Goal: Find specific page/section: Find specific page/section

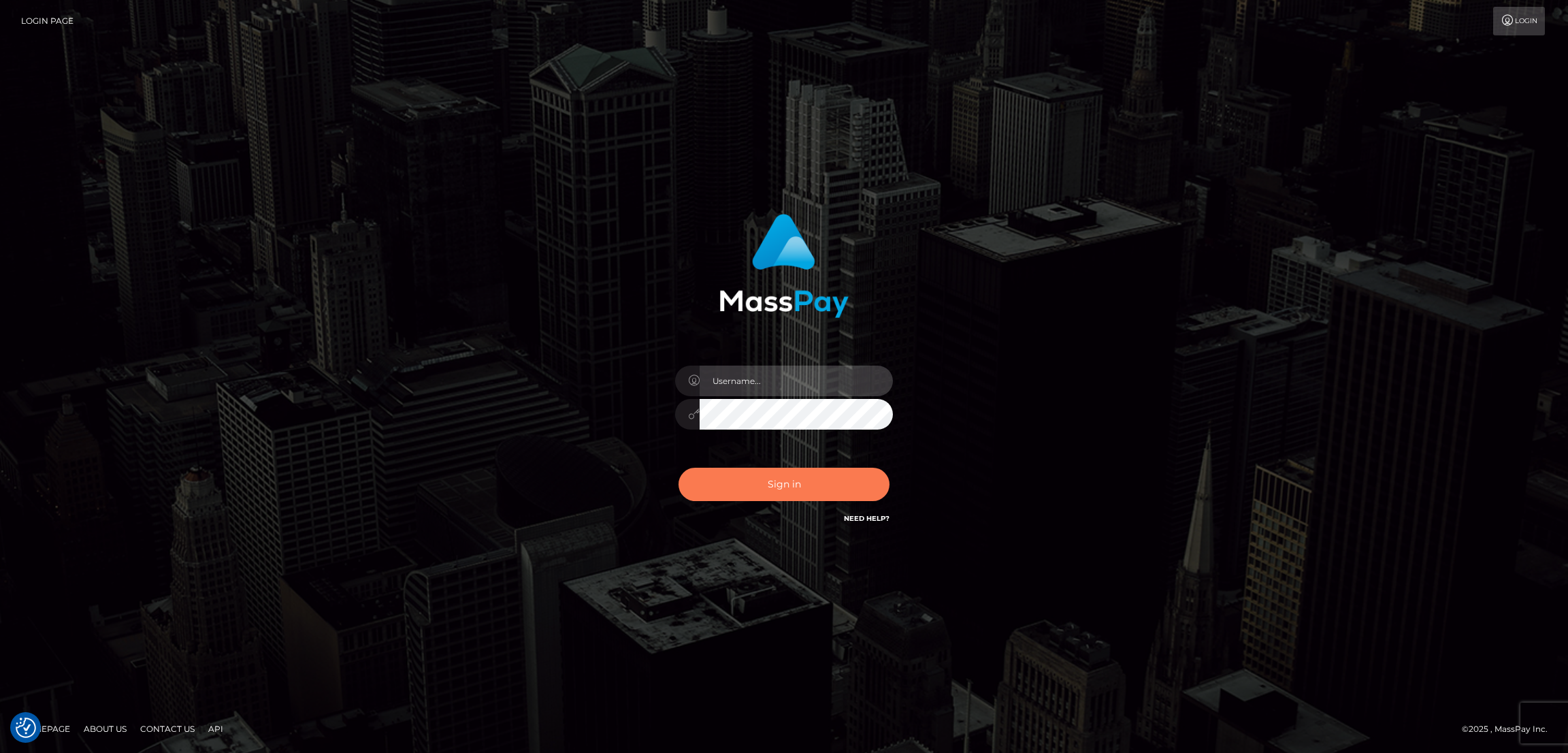
type input "by.es2"
click at [786, 484] on button "Sign in" at bounding box center [784, 484] width 211 height 33
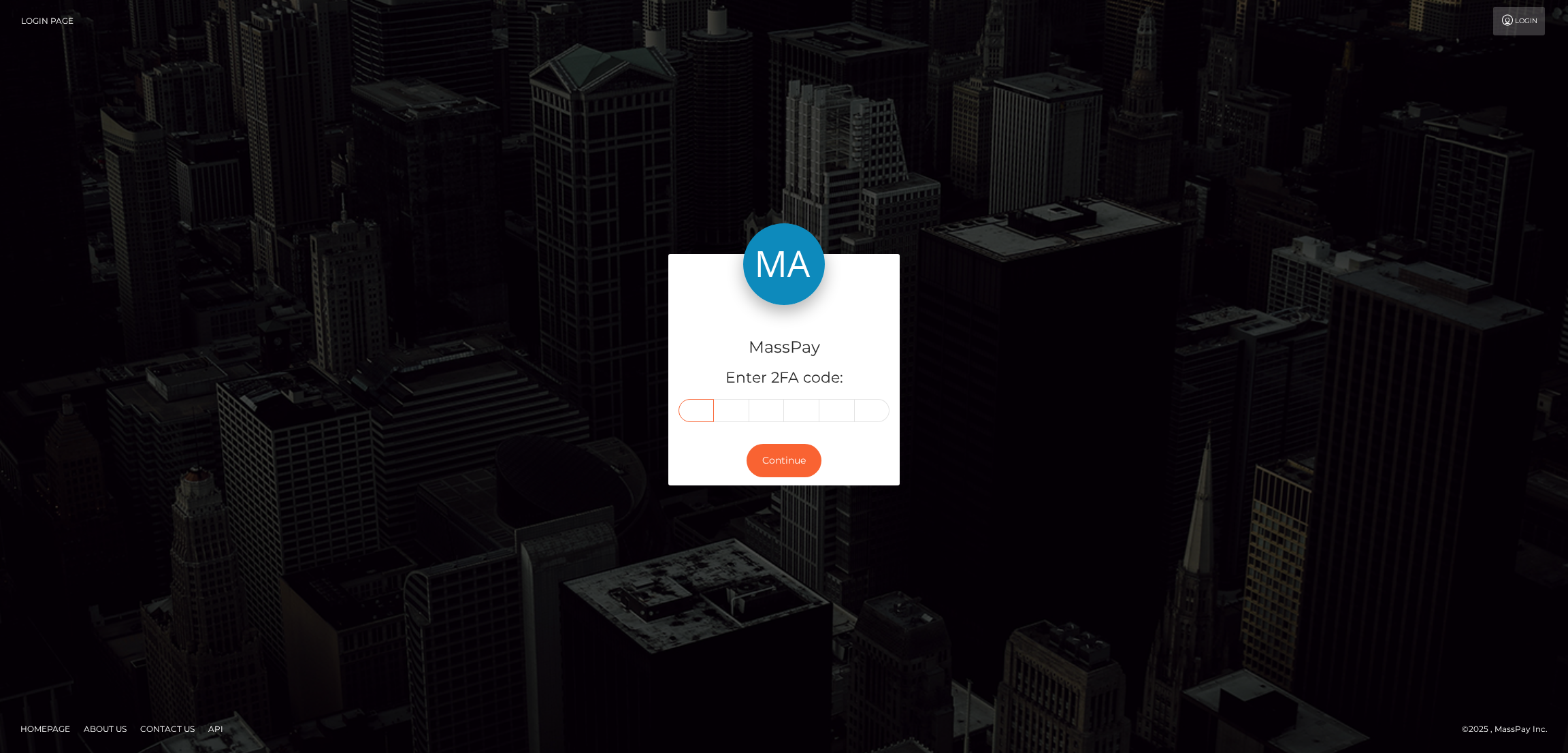
click at [695, 408] on input "text" at bounding box center [696, 410] width 36 height 23
paste input "3"
type input "3"
type input "8"
type input "5"
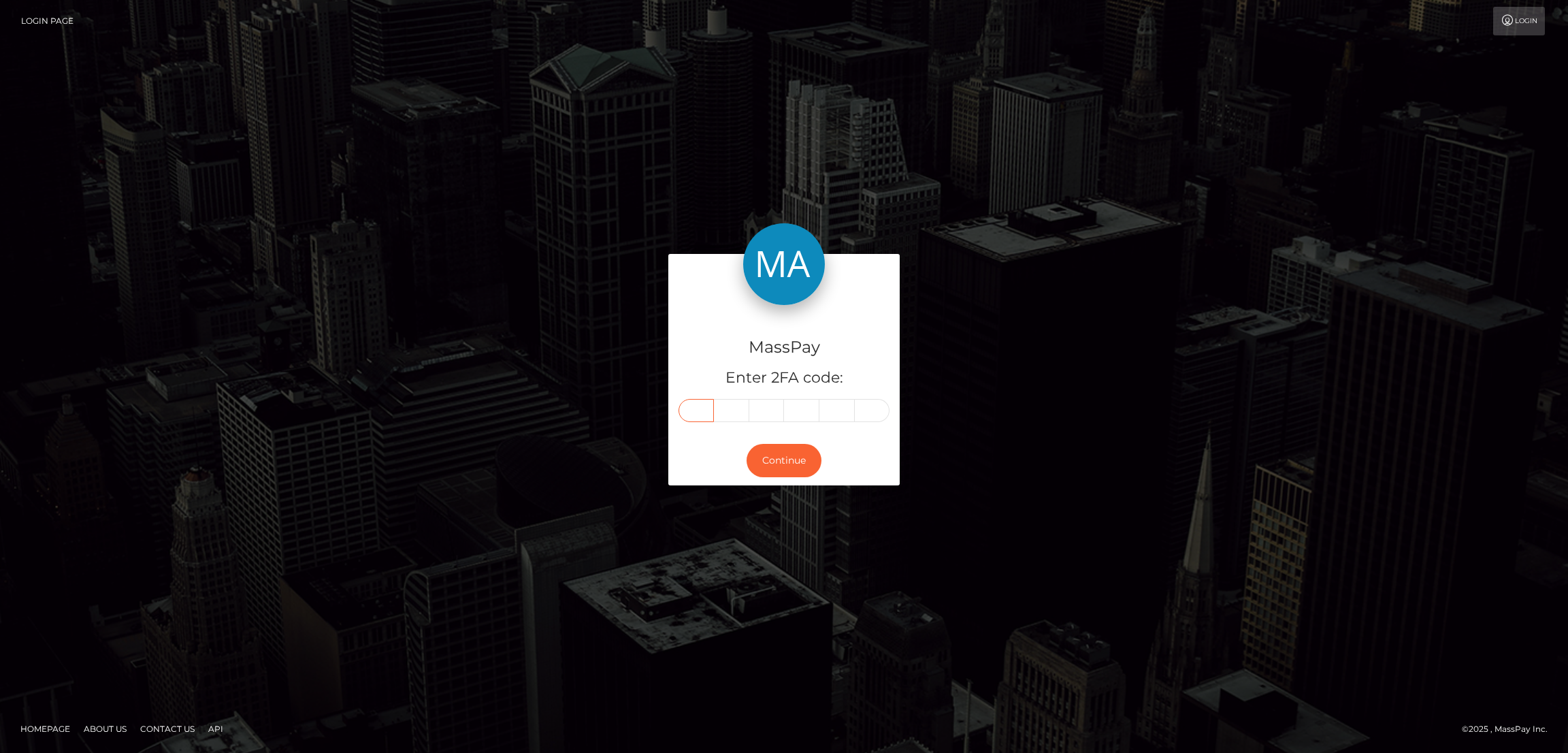
type input "8"
type input "6"
type input "2"
click at [796, 452] on button "Continue" at bounding box center [784, 460] width 75 height 33
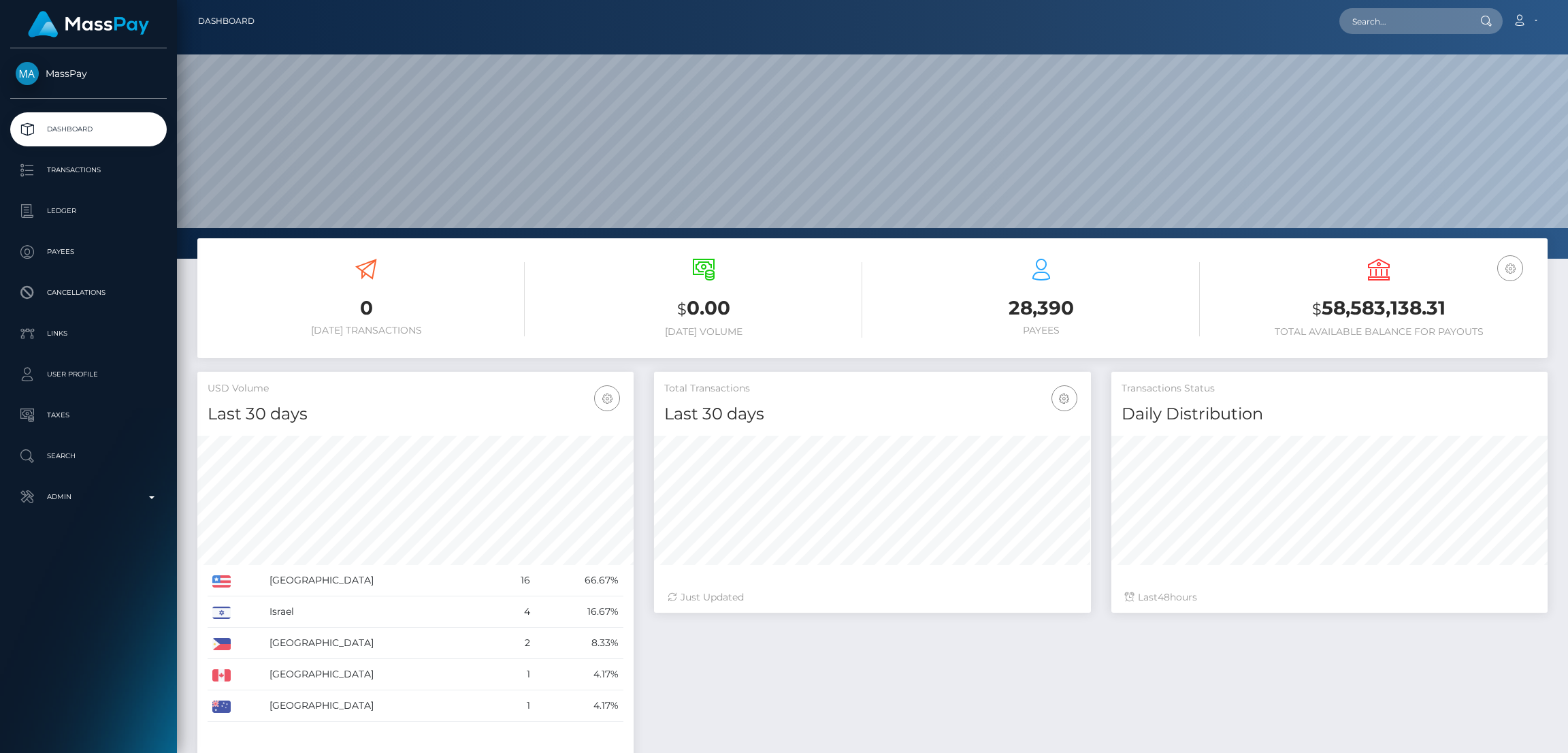
scroll to position [242, 436]
click at [1399, 25] on input "text" at bounding box center [1403, 21] width 128 height 26
paste input "jonscott083@gmail.com"
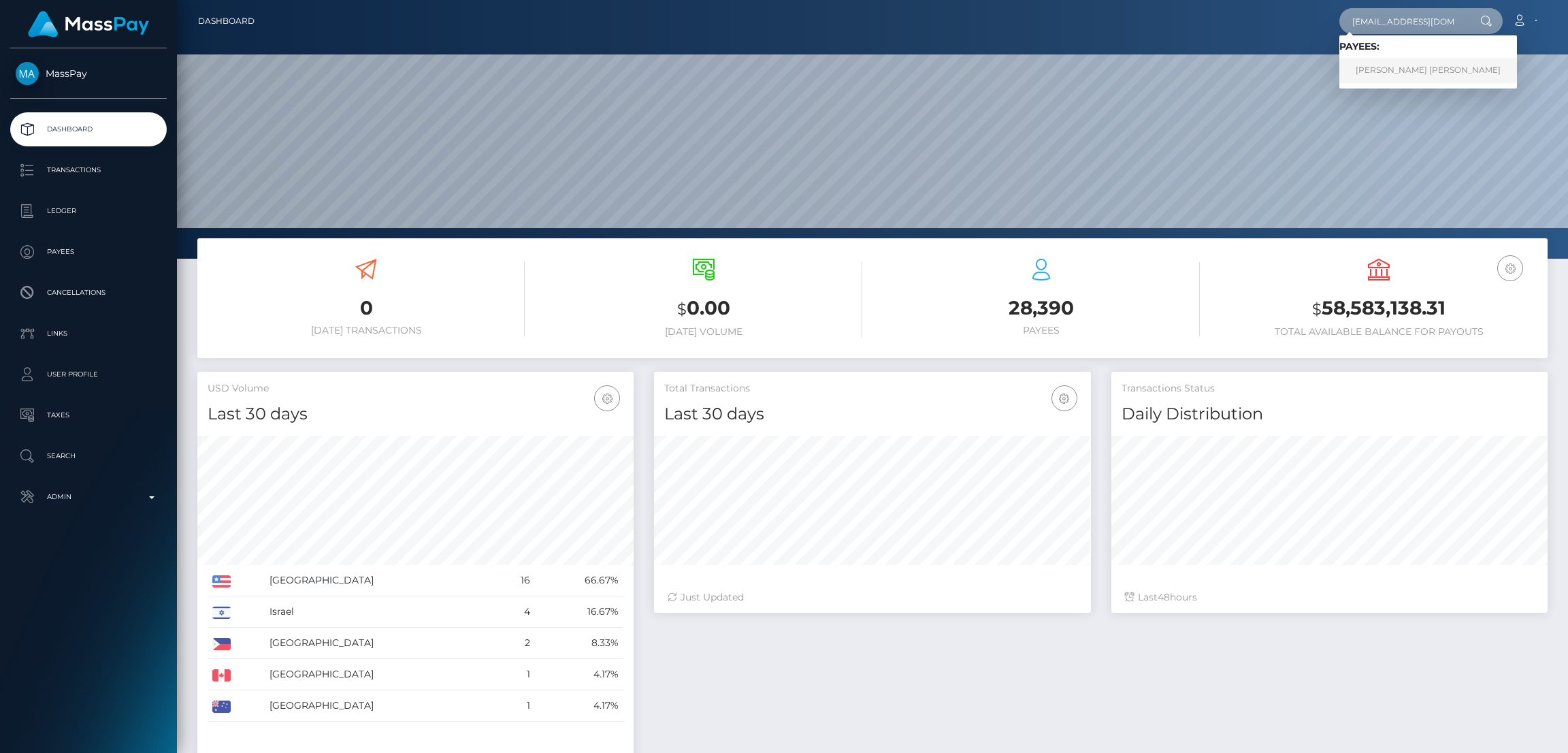
type input "jonscott083@gmail.com"
click at [1393, 71] on link "Anthony Martin Cohen" at bounding box center [1428, 70] width 177 height 25
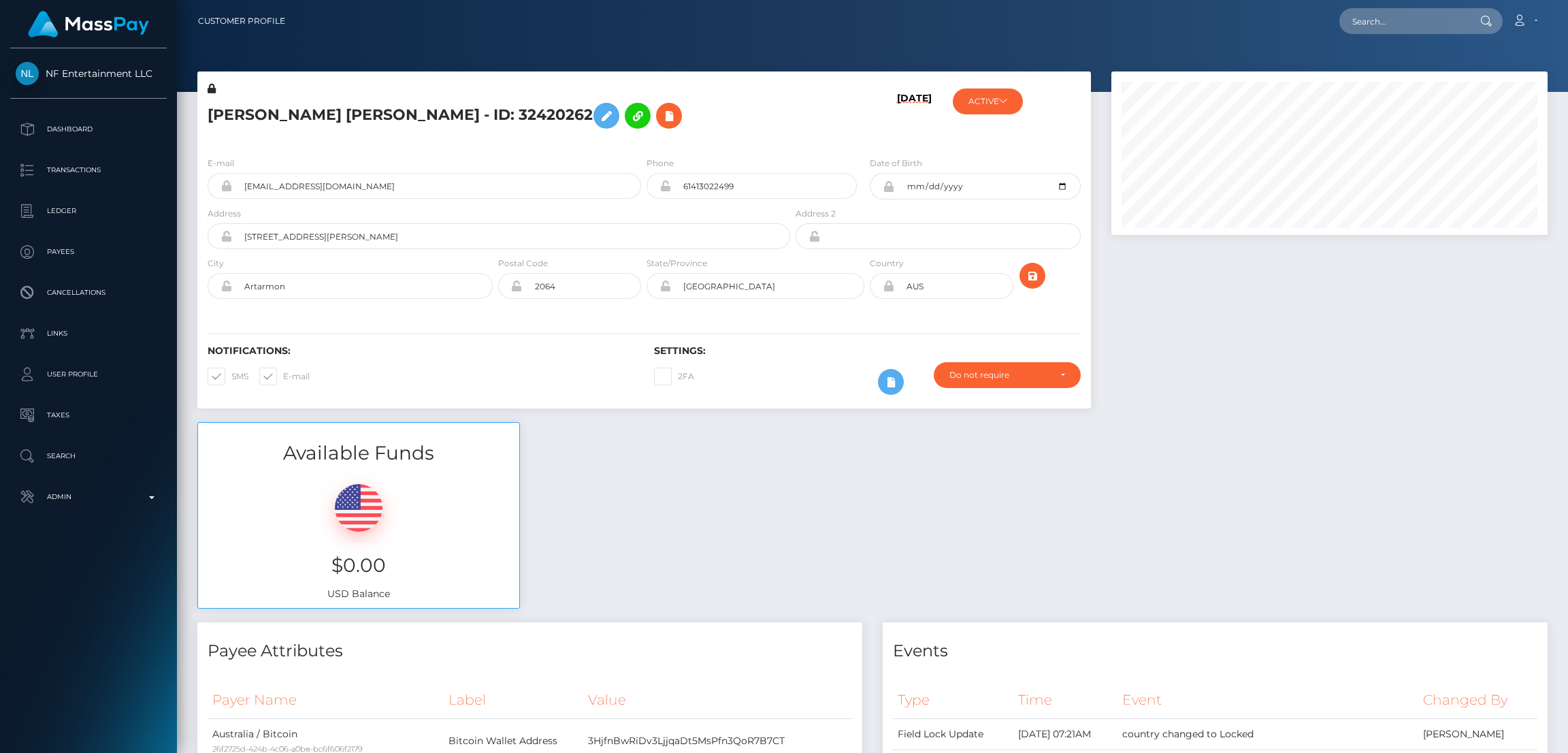
scroll to position [162, 436]
click at [1386, 21] on input "text" at bounding box center [1403, 21] width 128 height 26
paste input "[EMAIL_ADDRESS][DOMAIN_NAME]"
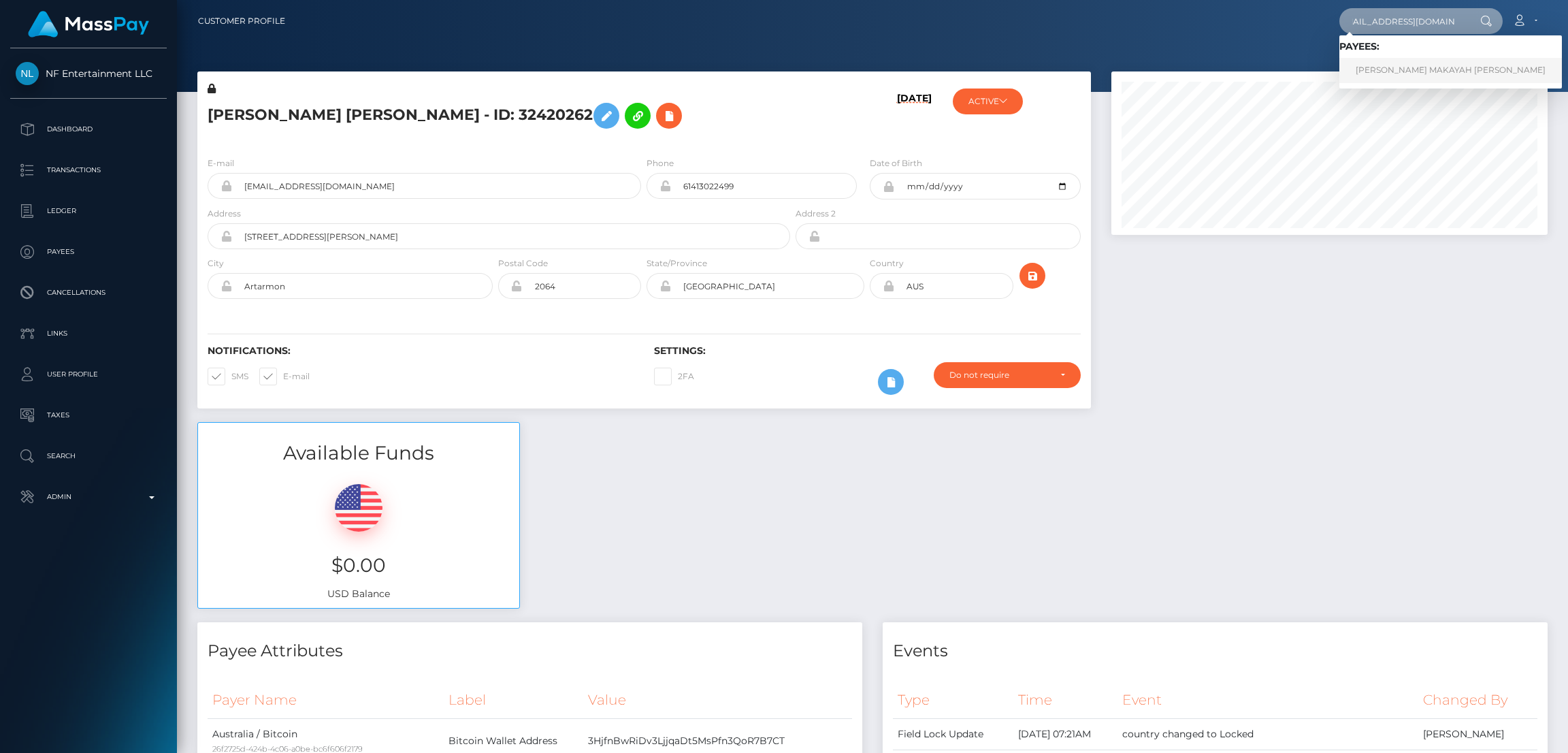
type input "[EMAIL_ADDRESS][DOMAIN_NAME]"
click at [1398, 68] on link "KERA MAKAYAH BENJAMIN" at bounding box center [1450, 70] width 222 height 25
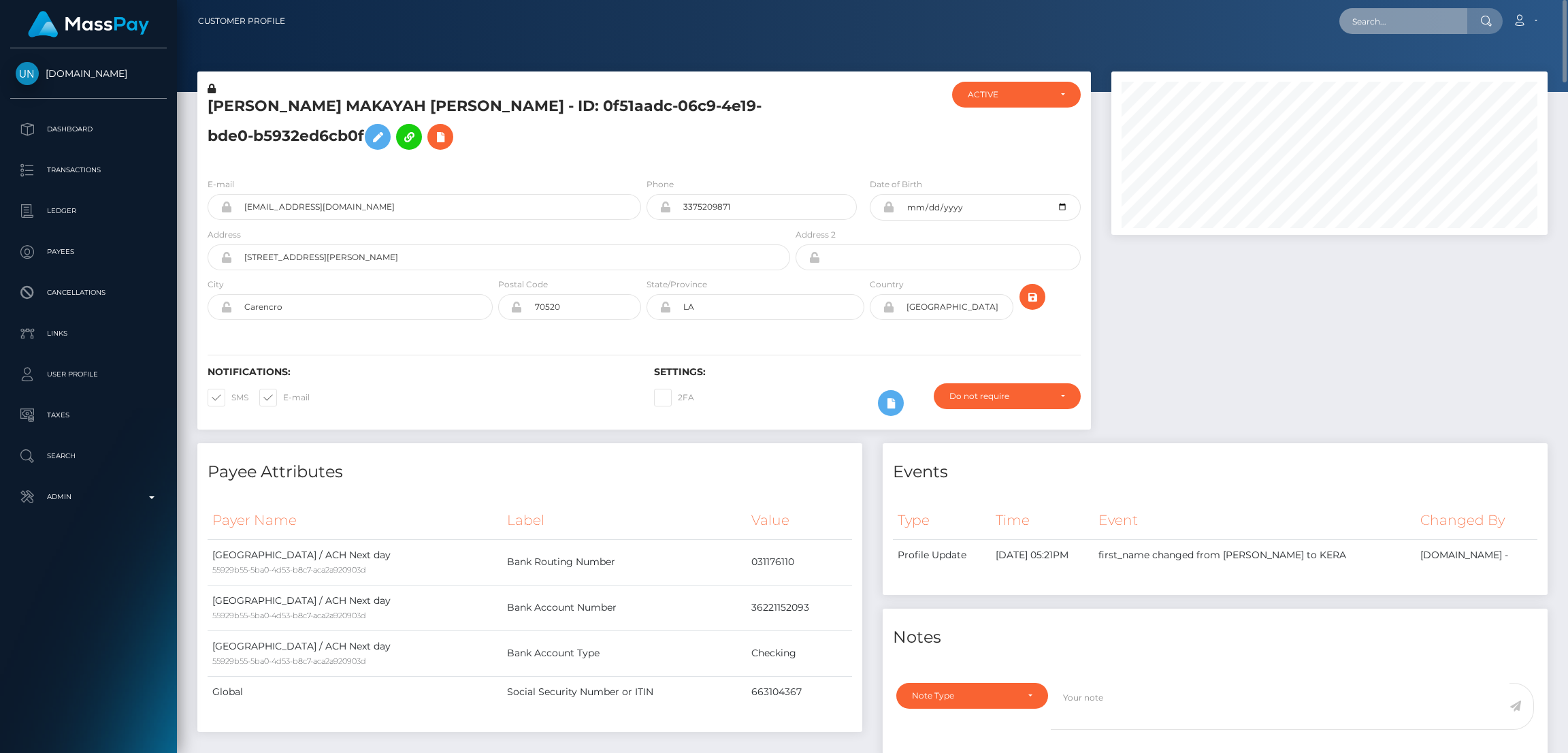
click at [1389, 24] on input "text" at bounding box center [1403, 21] width 128 height 26
paste input "tyler.best@columbianaschools.org"
click at [1381, 19] on input "tyler.best@columbianaschools.org" at bounding box center [1403, 21] width 128 height 26
click at [1383, 19] on input "tyler.best@columbianaschools.org" at bounding box center [1403, 21] width 128 height 26
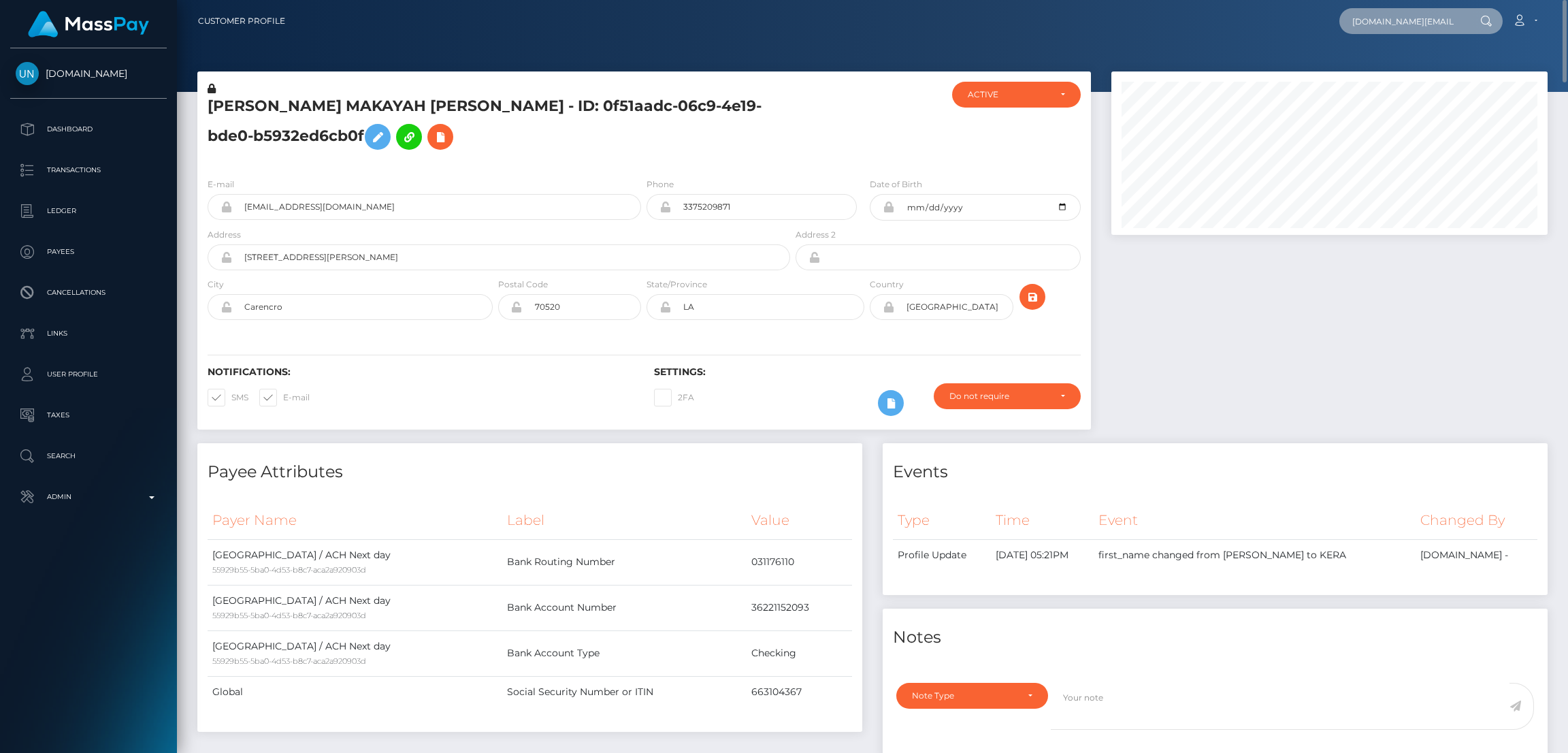
click at [1383, 19] on input "tyler.best@columbianaschools.org" at bounding box center [1403, 21] width 128 height 26
paste input "1091571"
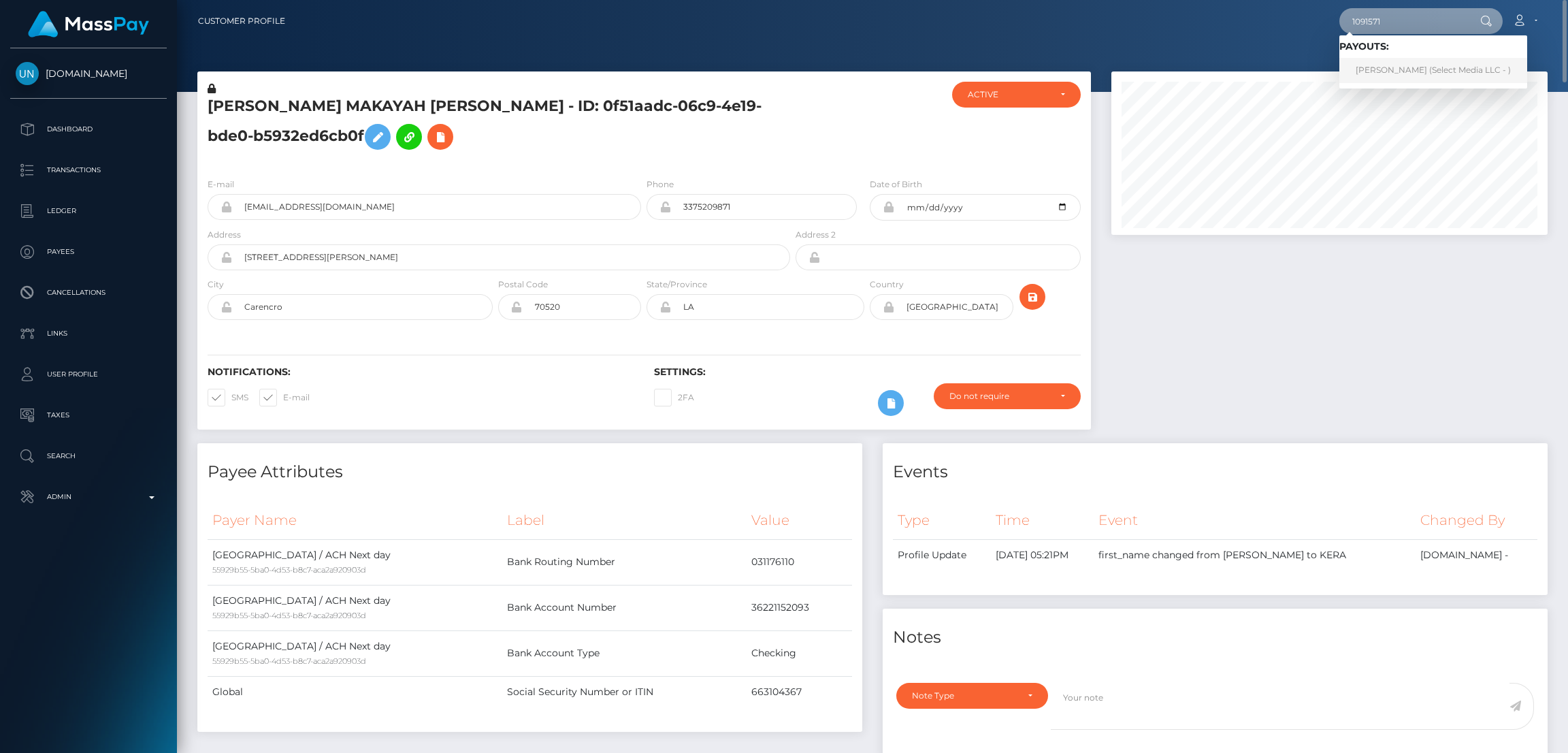
type input "1091571"
click at [1383, 68] on link "bridgette freitag (Select Media LLC - )" at bounding box center [1433, 70] width 188 height 25
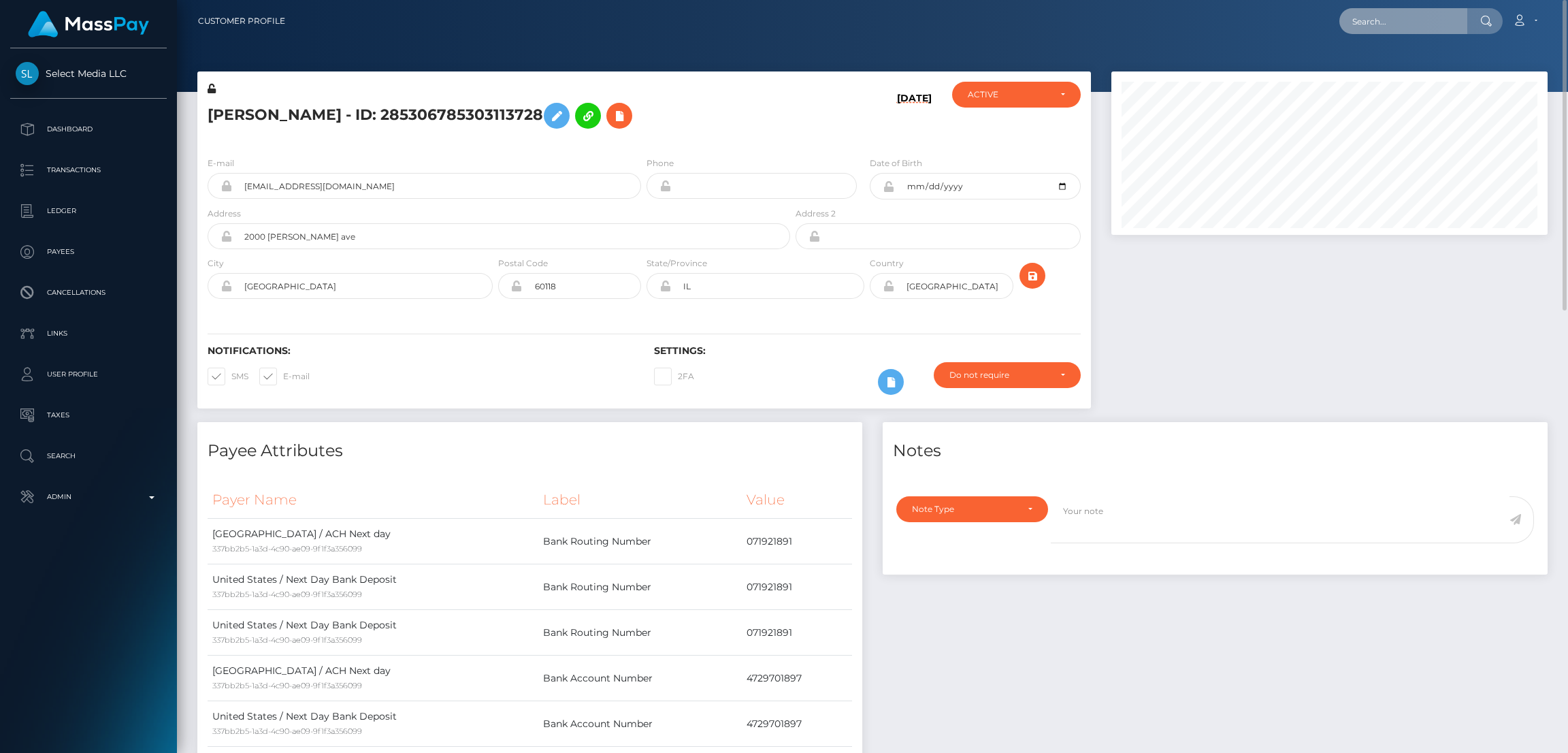
click at [1381, 26] on input "text" at bounding box center [1403, 21] width 128 height 26
paste input "[EMAIL_ADDRESS][DOMAIN_NAME]"
type input "nicwozniak@gmail.com"
click at [1406, 70] on link "Nic Wozniak" at bounding box center [1393, 70] width 109 height 25
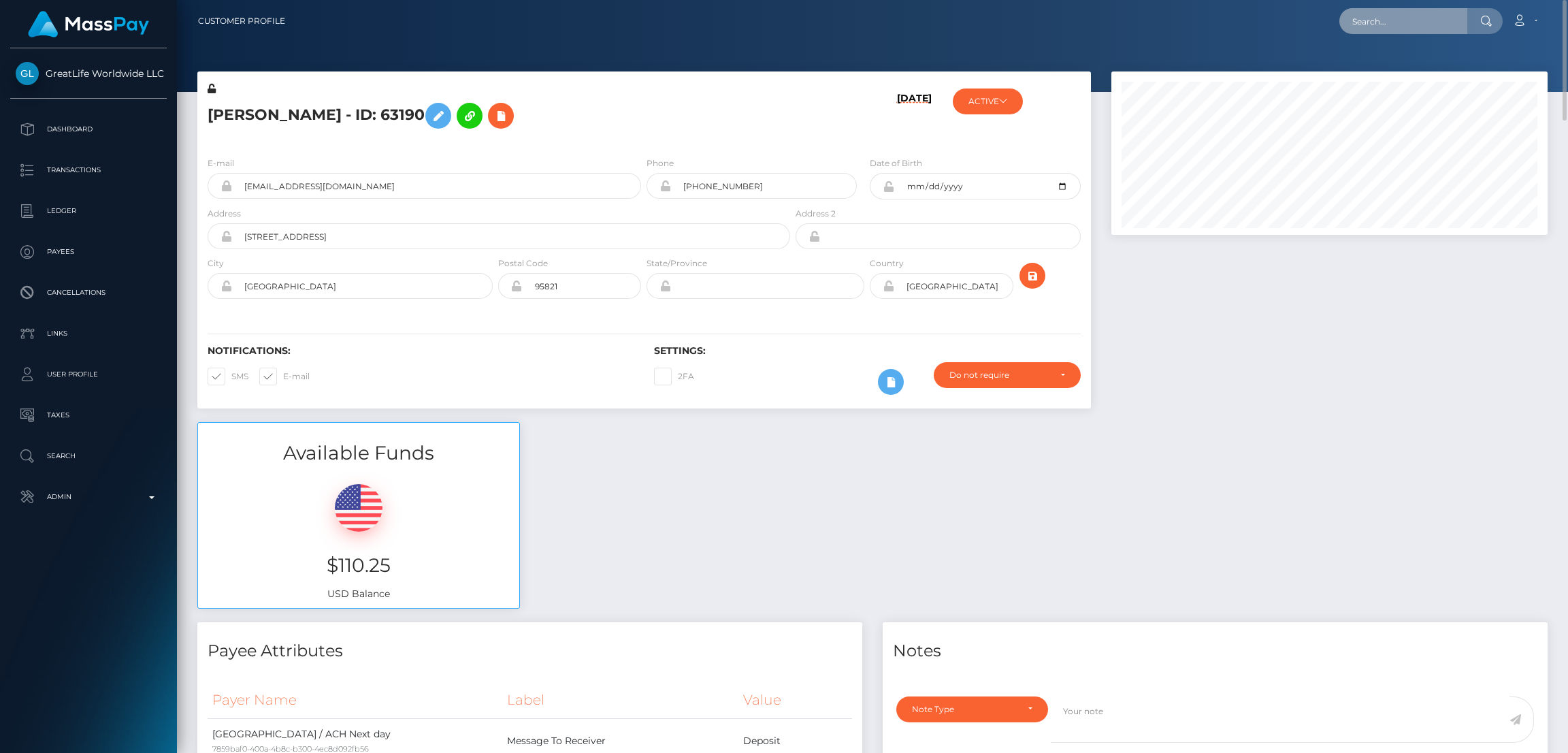
click at [1373, 23] on input "text" at bounding box center [1403, 21] width 128 height 26
paste input "[EMAIL_ADDRESS][DOMAIN_NAME]"
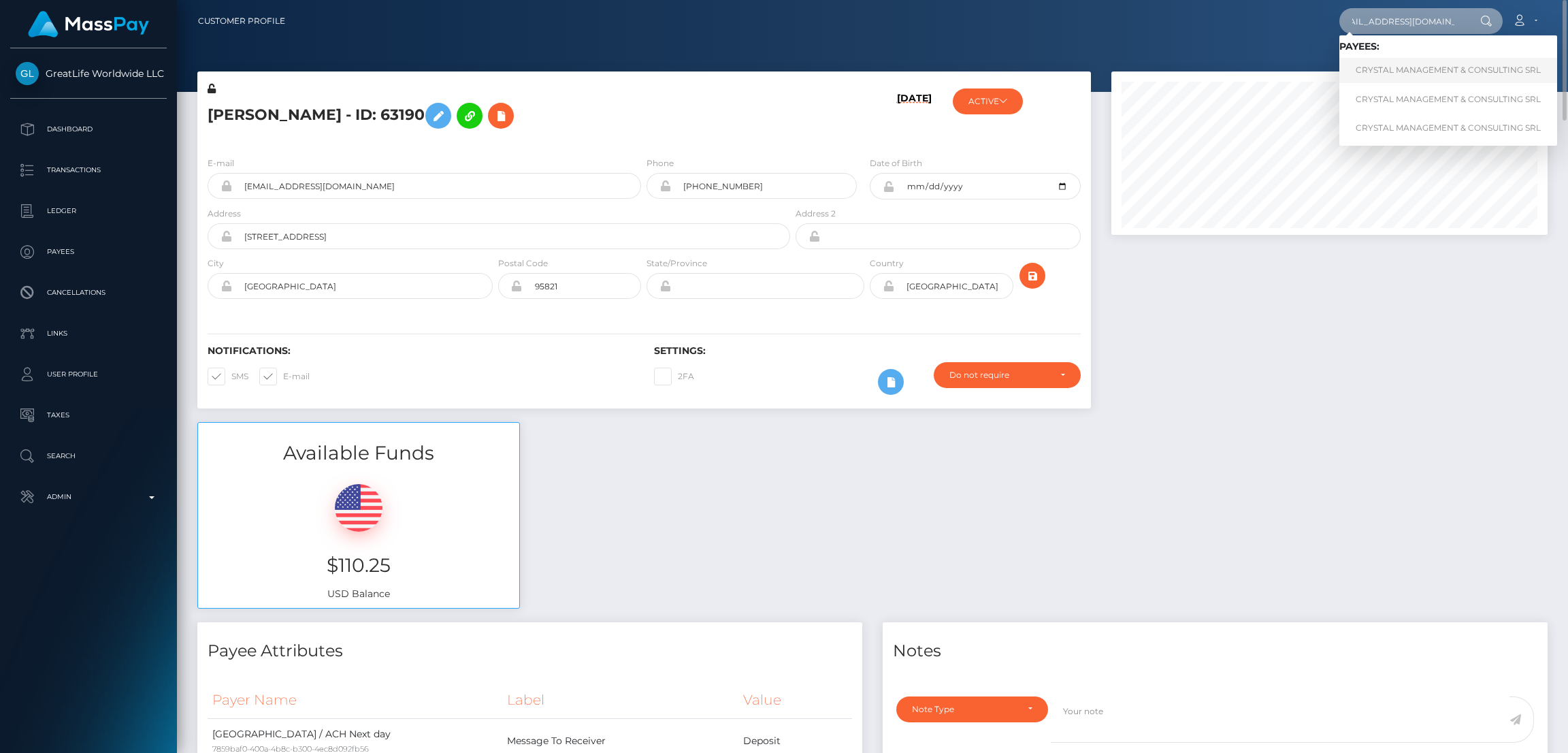
type input "[EMAIL_ADDRESS][DOMAIN_NAME]"
click at [1404, 70] on link "CRYSTAL MANAGEMENT & CONSULTING SRL" at bounding box center [1448, 70] width 218 height 25
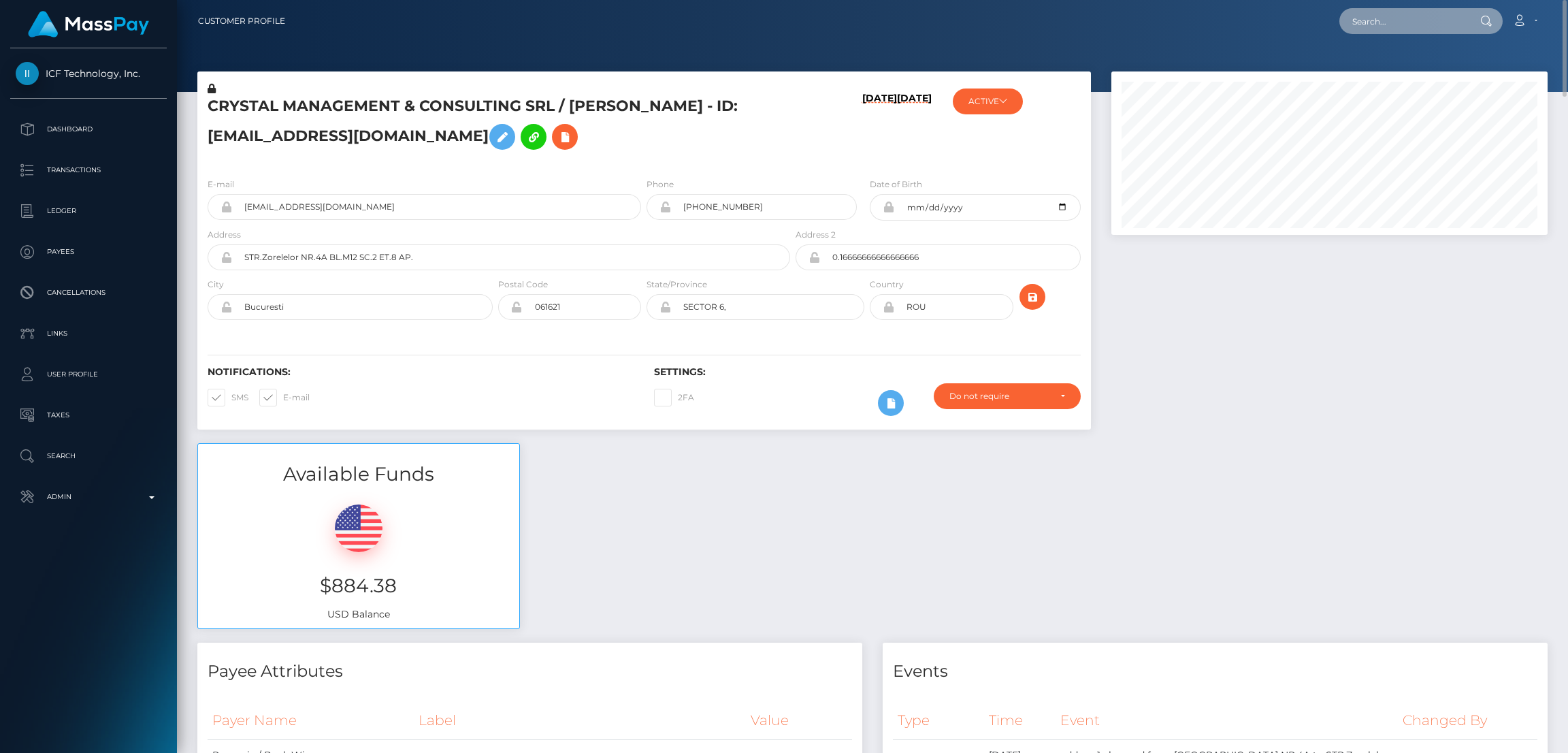
click at [1367, 24] on input "text" at bounding box center [1403, 21] width 128 height 26
paste input "laprietalaprietita@gmail.com"
type input "laprietalaprietita@gmail.com"
click at [1393, 71] on link "Chubbycheez" at bounding box center [1393, 70] width 109 height 25
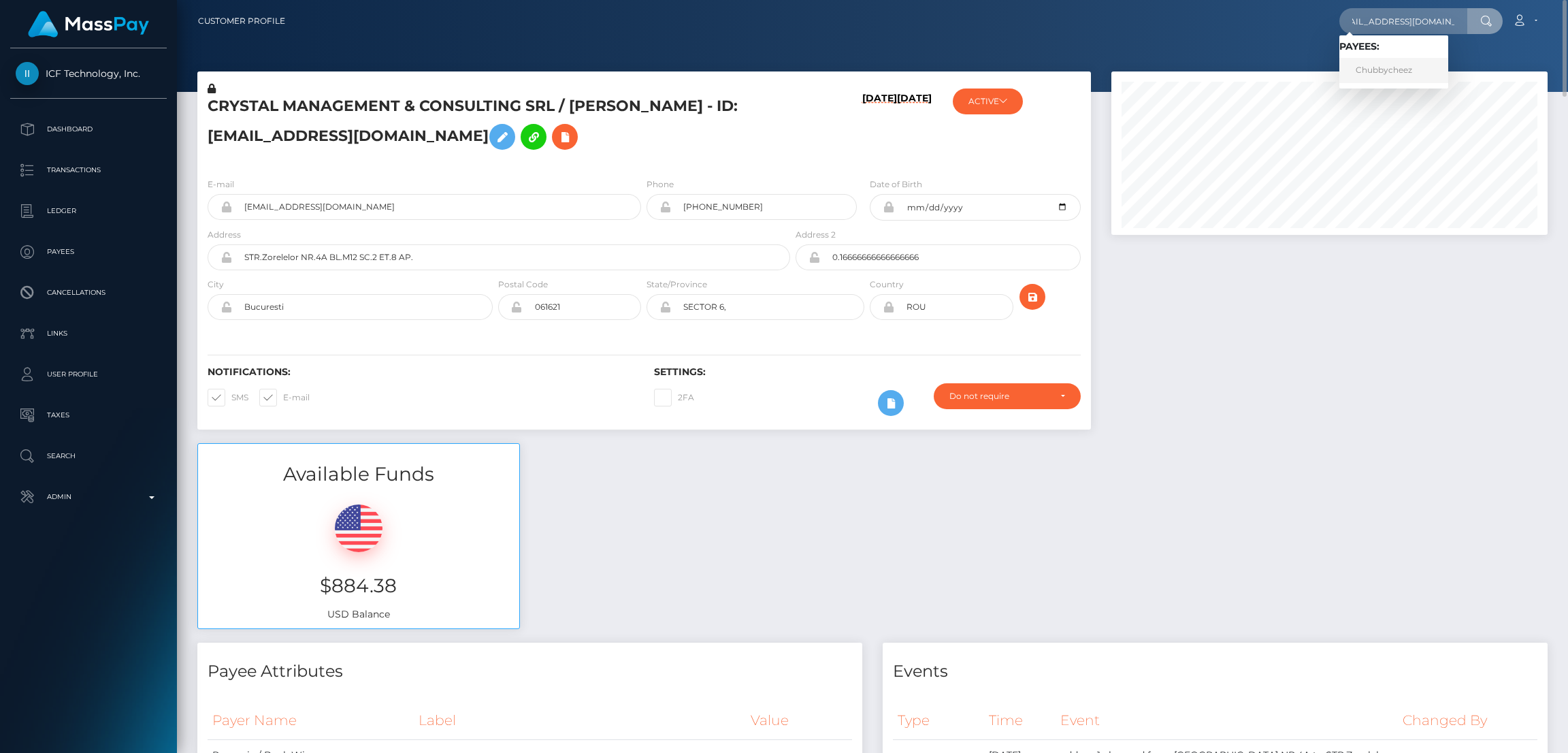
scroll to position [0, 0]
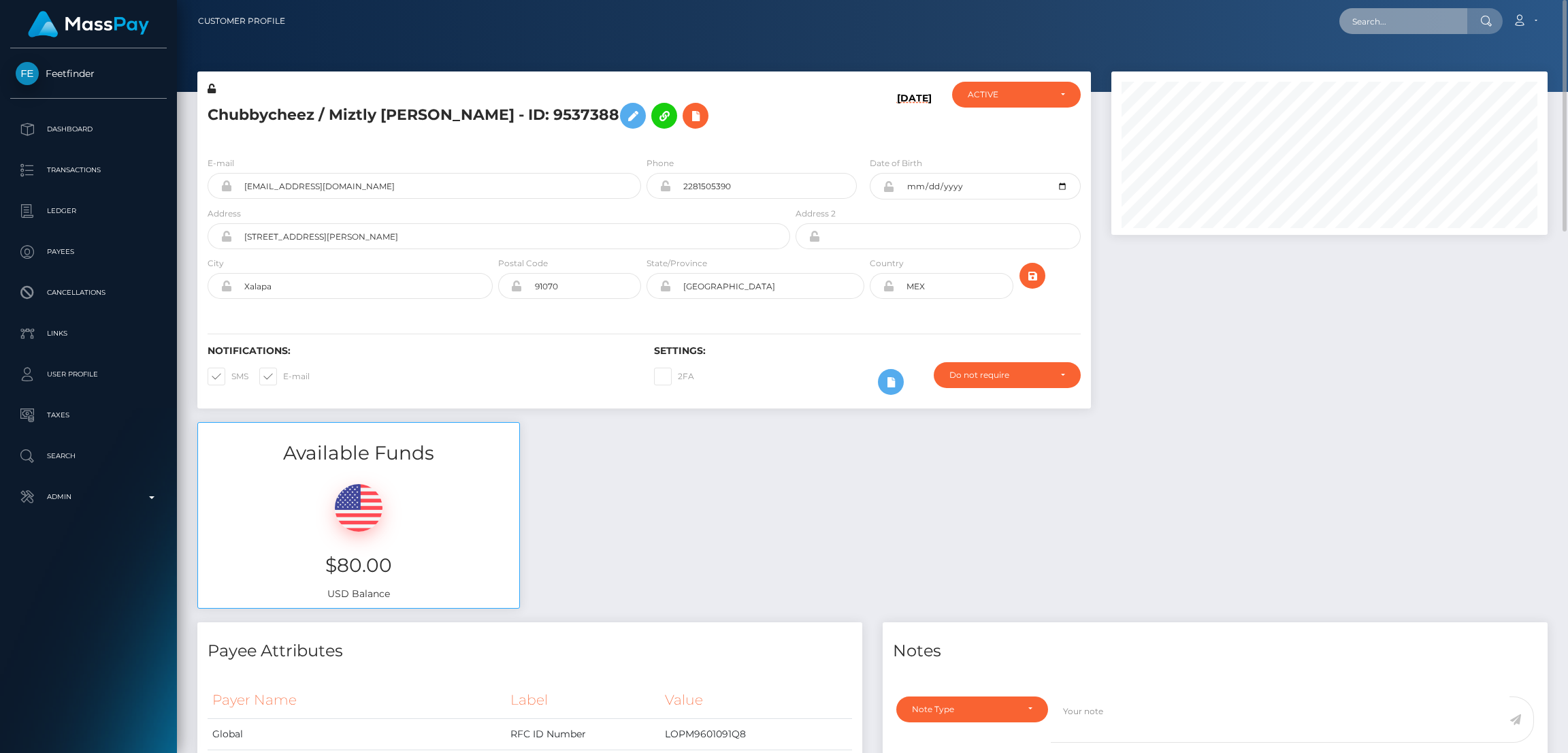
click at [1379, 20] on input "text" at bounding box center [1403, 21] width 128 height 26
paste input "angelaedna100@gmail.com"
click at [1422, 20] on input "angelaedna100@gmail.com" at bounding box center [1403, 21] width 128 height 26
paste input "Ogwagwa88"
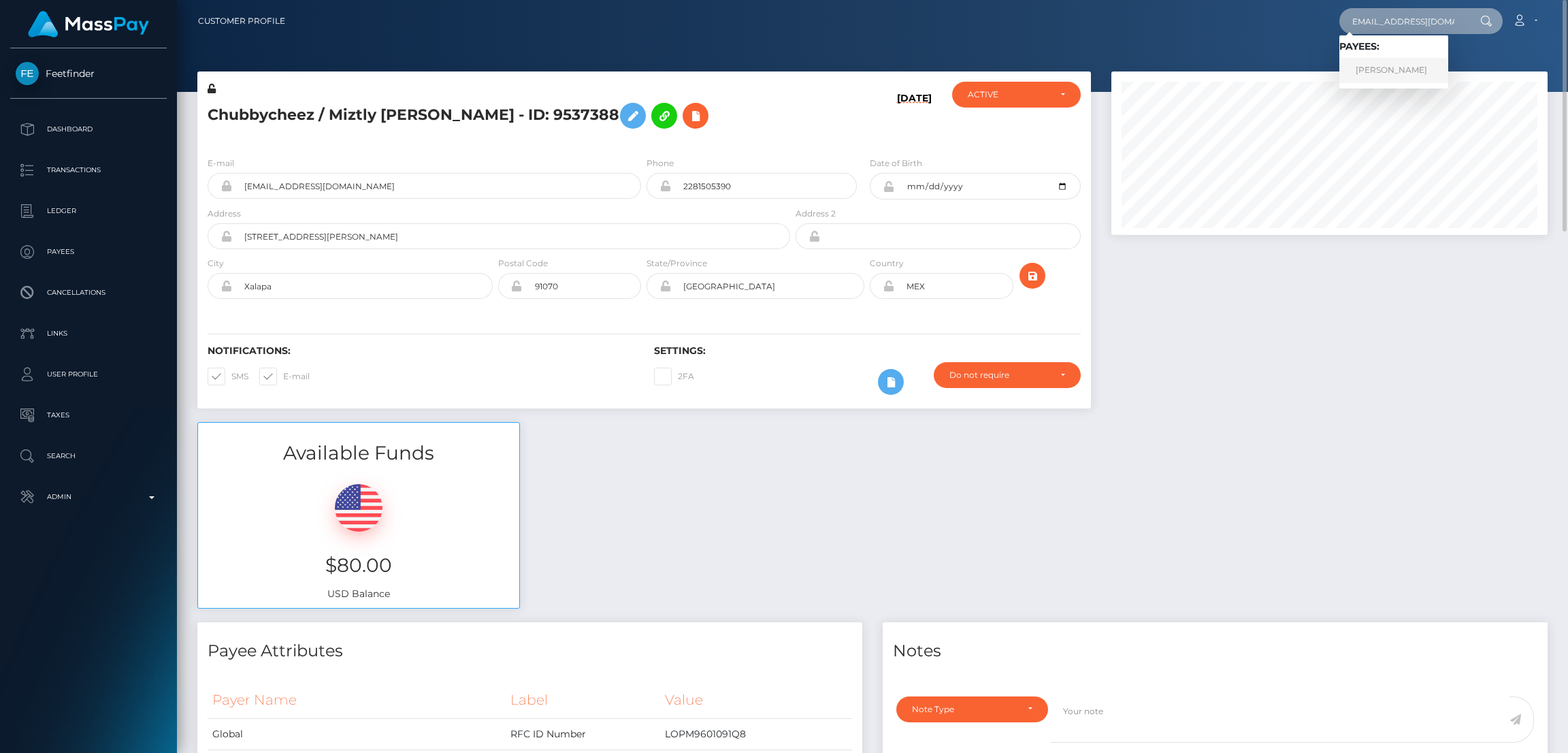
type input "Ogwagwa88@gmail.com"
click at [1408, 68] on link "EDNA ANJELA ATIENO" at bounding box center [1393, 70] width 109 height 25
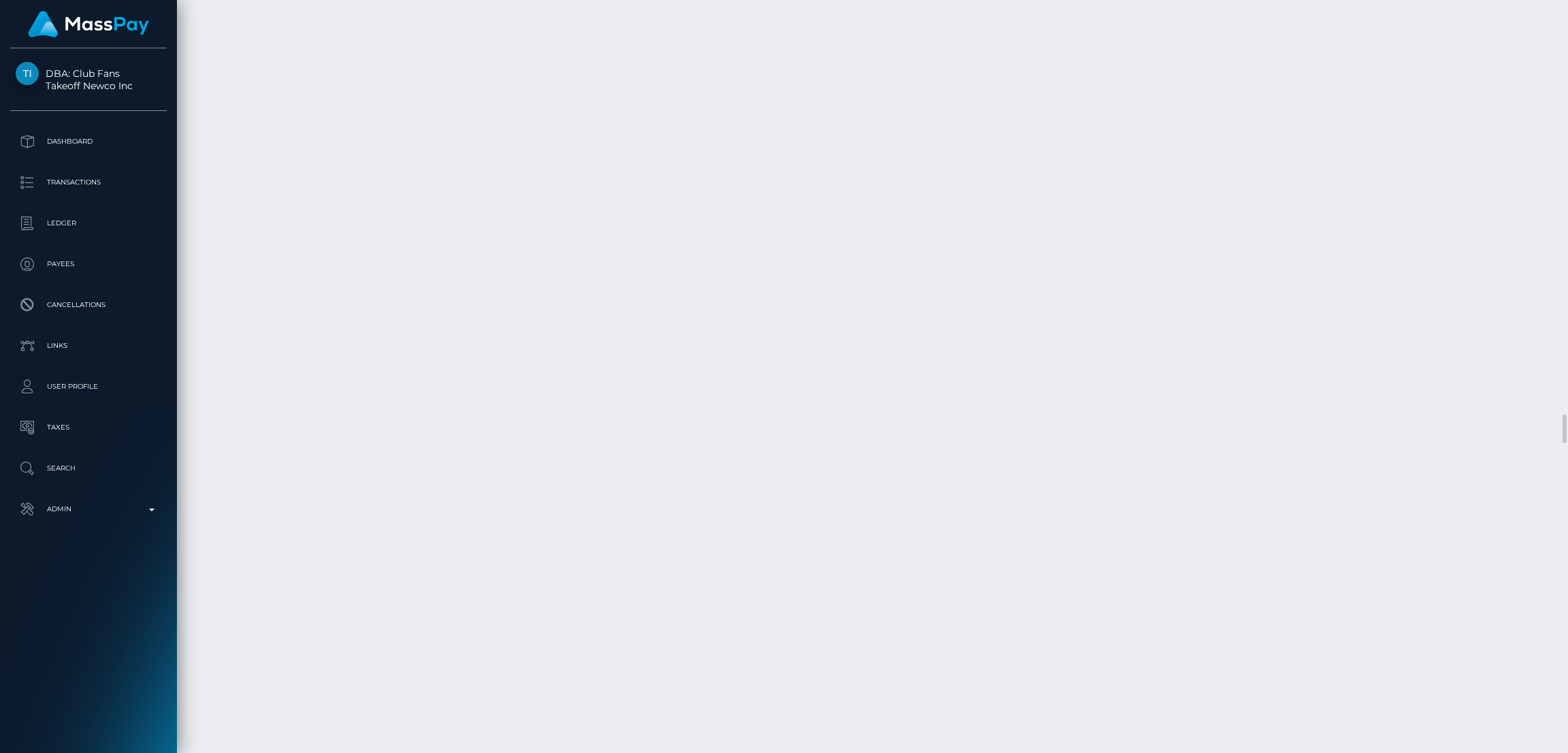
scroll to position [10719, 0]
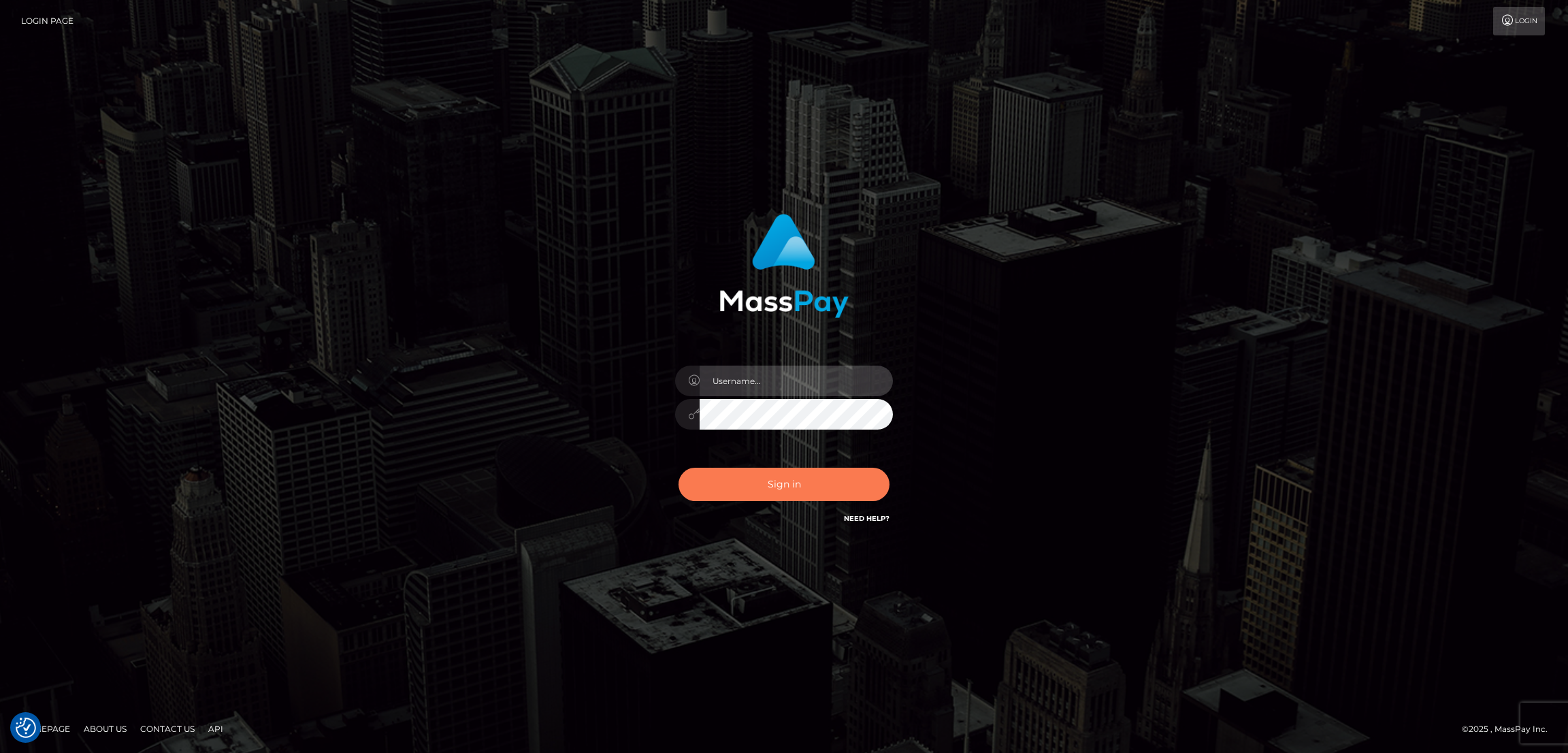
type input "by.es2"
click at [789, 487] on button "Sign in" at bounding box center [784, 484] width 211 height 33
type input "by.es2"
click at [785, 489] on button "Sign in" at bounding box center [784, 484] width 211 height 33
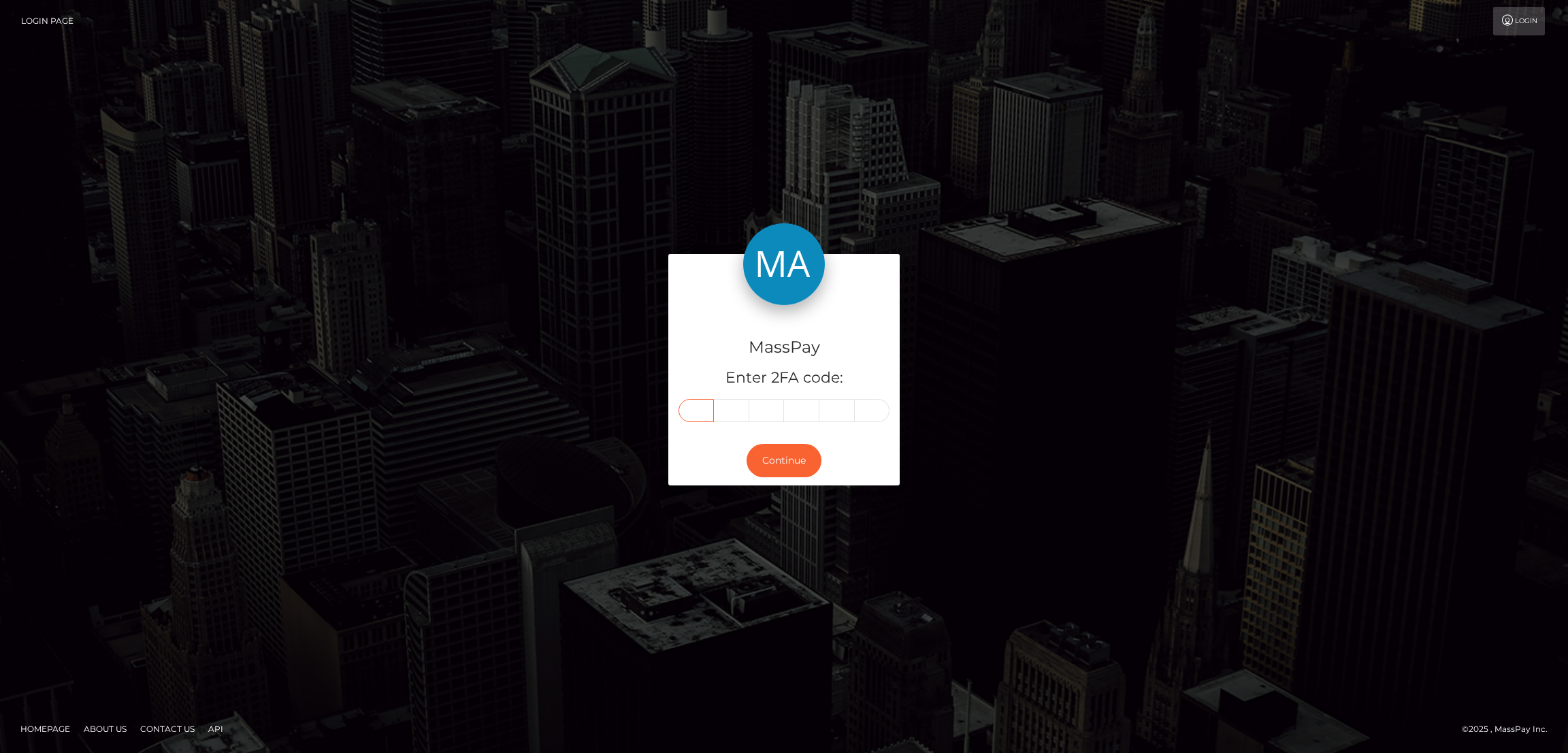
click at [693, 417] on input "text" at bounding box center [696, 410] width 36 height 23
paste input "5"
type input "5"
type input "2"
type input "6"
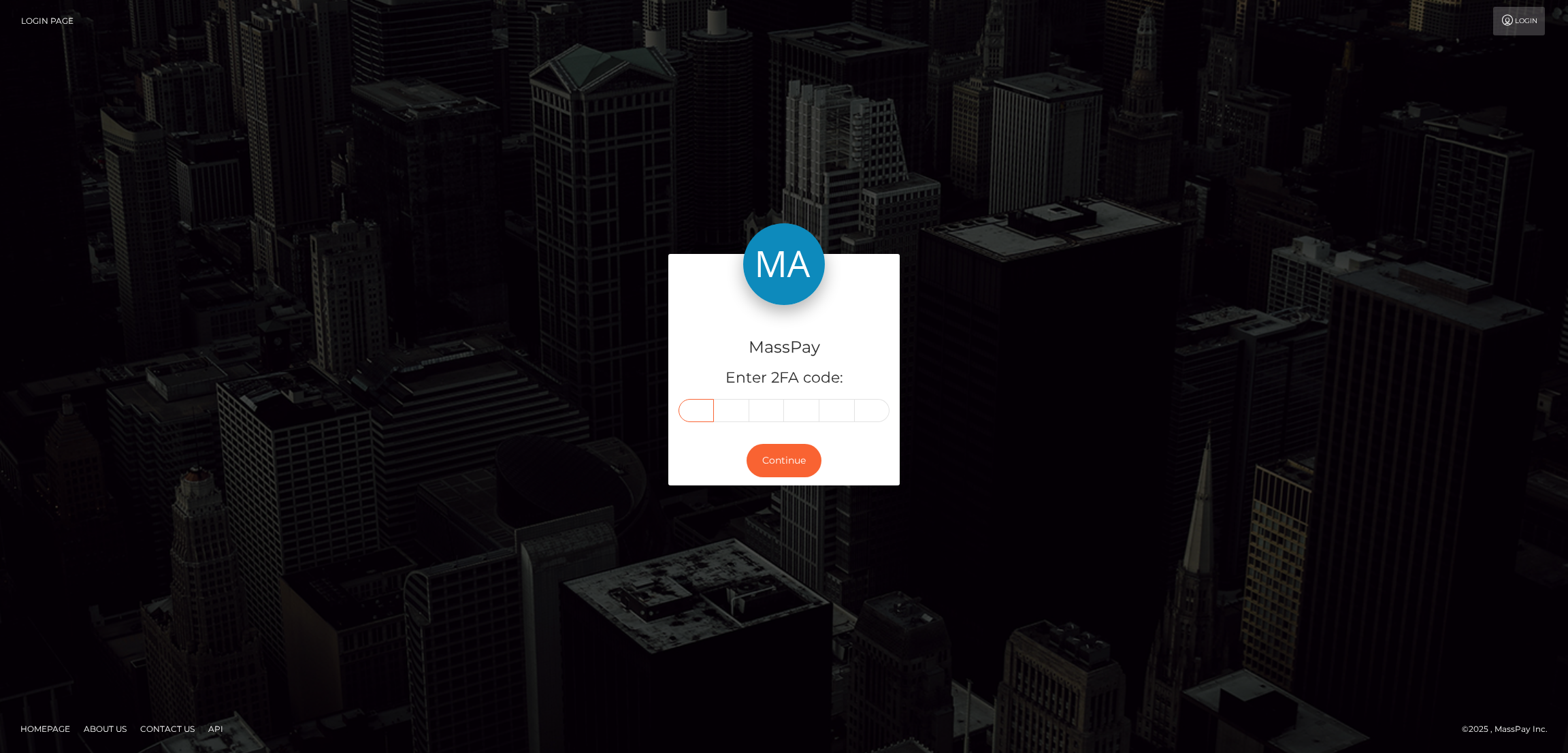
type input "7"
type input "2"
type input "0"
click at [794, 457] on button "Continue" at bounding box center [784, 460] width 75 height 33
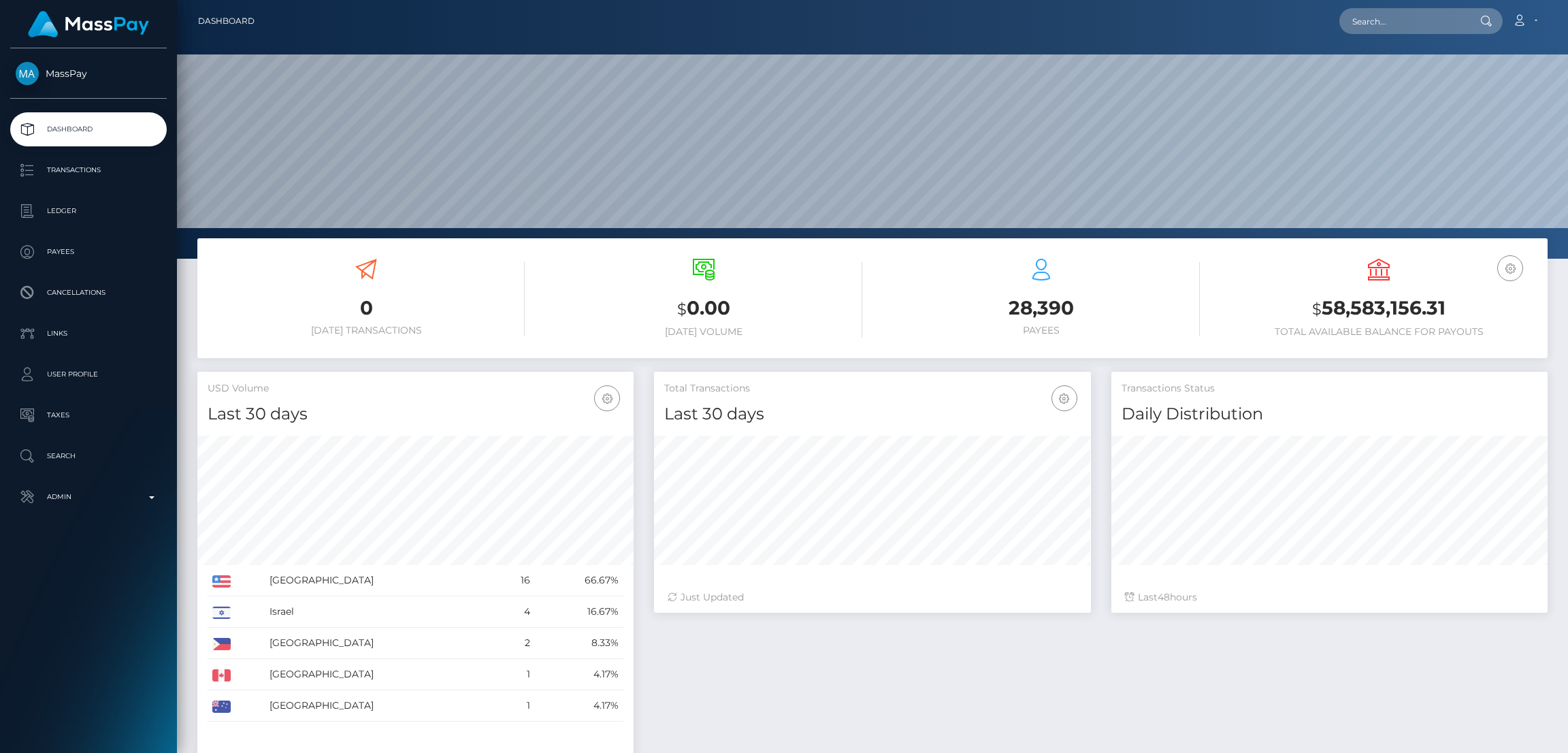
scroll to position [242, 436]
click at [1366, 28] on input "text" at bounding box center [1403, 21] width 128 height 26
paste input "[EMAIL_ADDRESS][DOMAIN_NAME]"
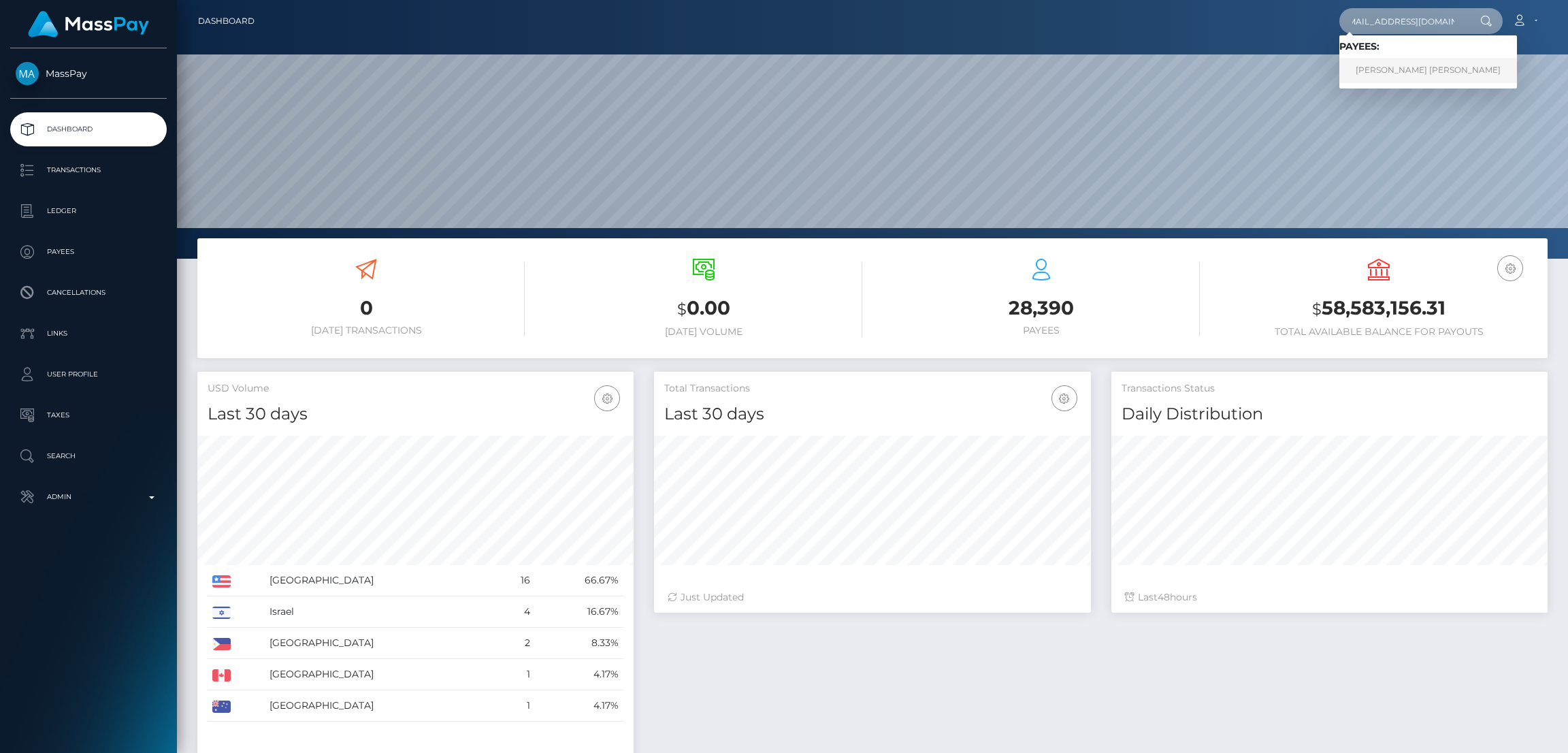
type input "[EMAIL_ADDRESS][DOMAIN_NAME]"
click at [1378, 74] on link "RYAN ELIZABETH QUINTANA" at bounding box center [1428, 70] width 177 height 25
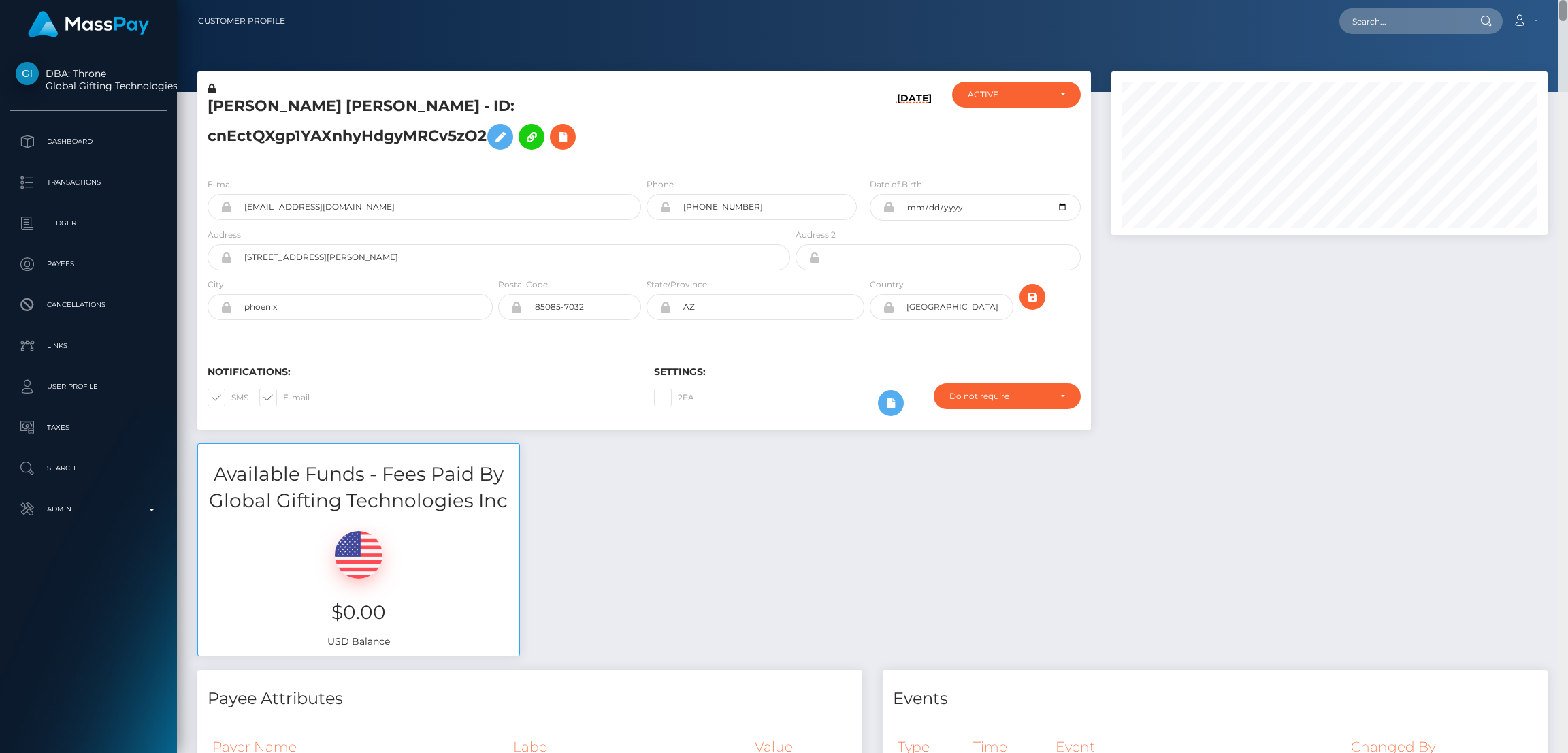
drag, startPoint x: 1563, startPoint y: 527, endPoint x: 1563, endPoint y: 4, distance: 523.0
click at [1563, 4] on div "Customer Profile Loading... Loading..." at bounding box center [872, 376] width 1391 height 753
click at [1383, 17] on input "text" at bounding box center [1403, 21] width 128 height 26
paste input "[EMAIL_ADDRESS][DOMAIN_NAME]"
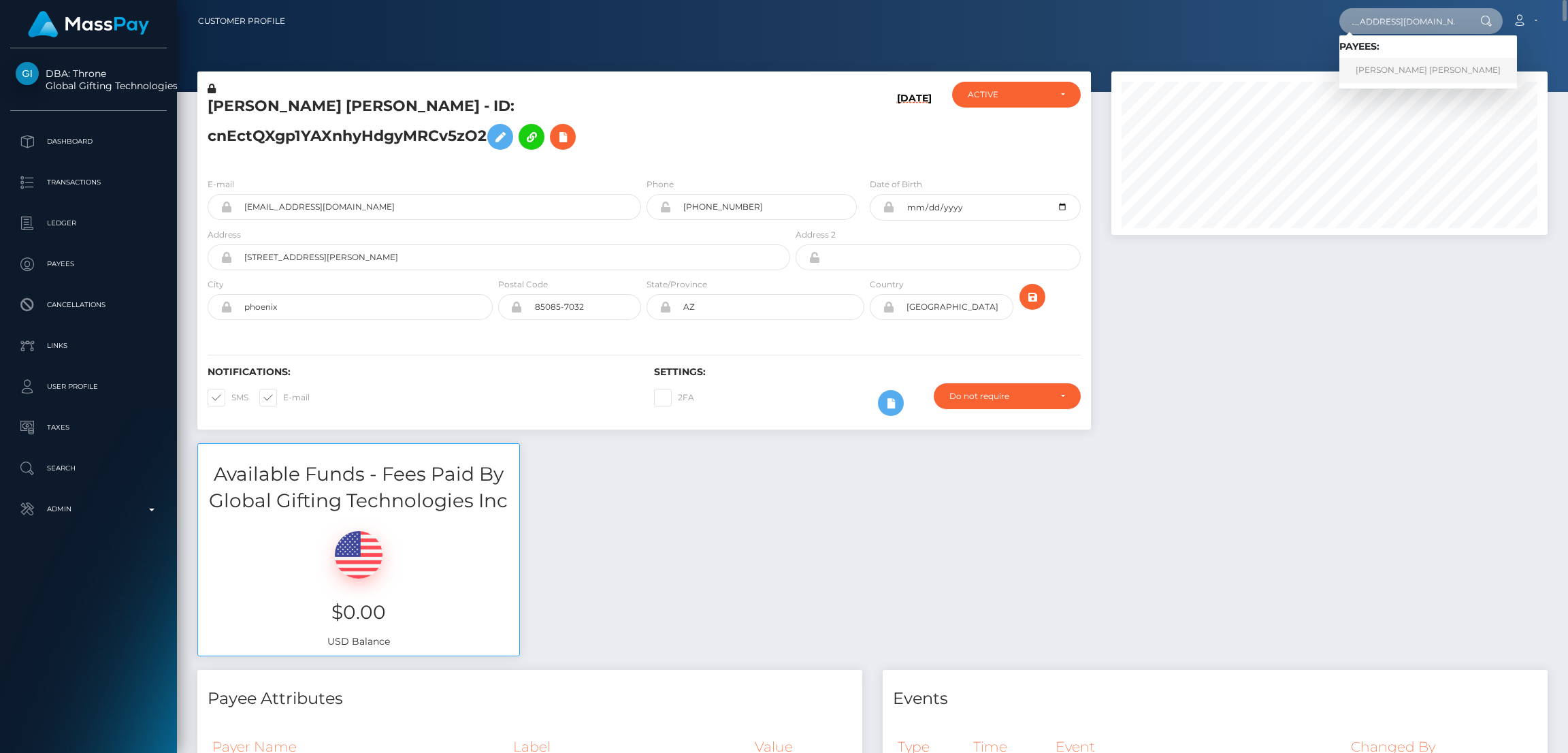
type input "addison_brideau@outlook.com"
click at [1383, 63] on link "Addison Rolla Brideau" at bounding box center [1428, 70] width 177 height 25
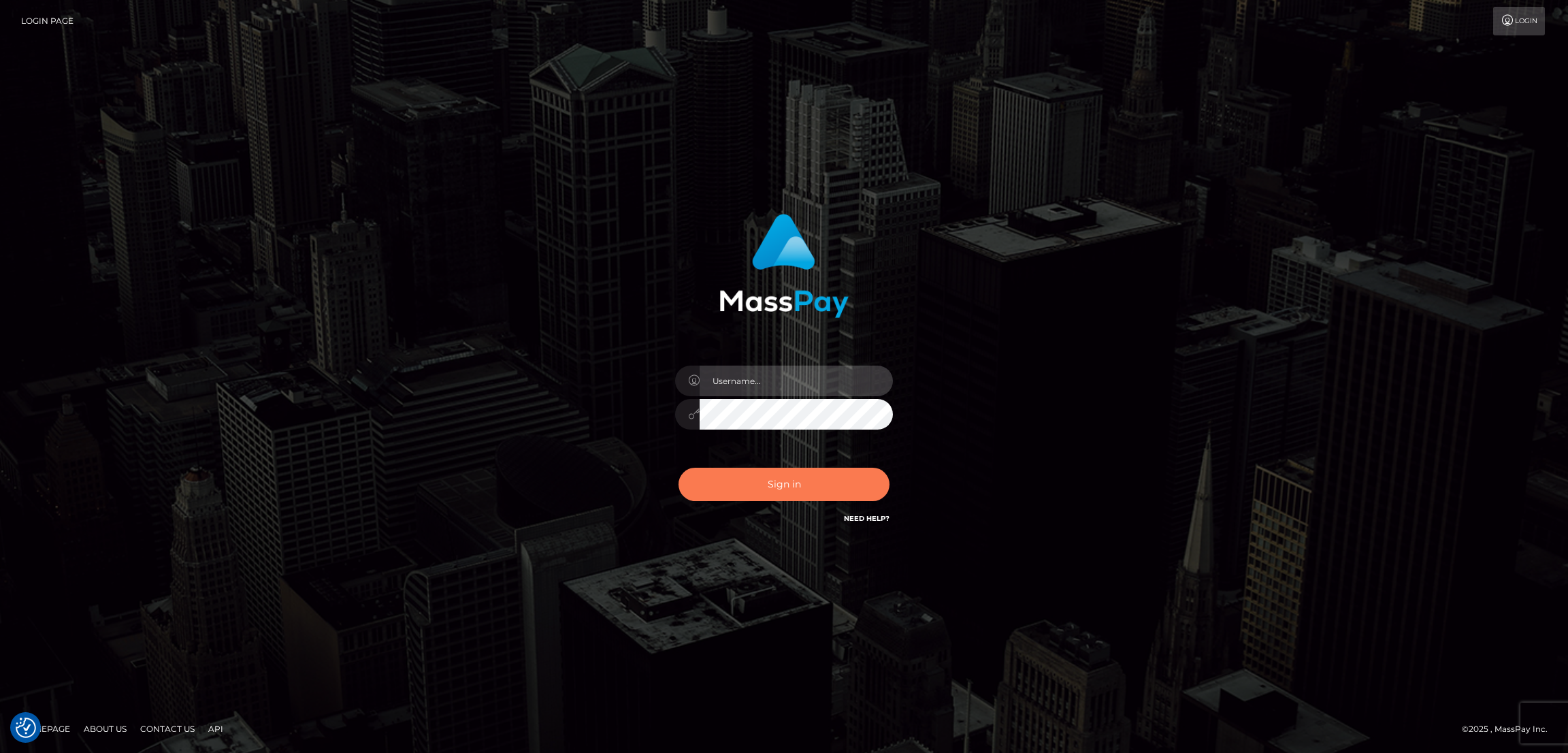
type input "by.es2"
click at [806, 479] on button "Sign in" at bounding box center [784, 484] width 211 height 33
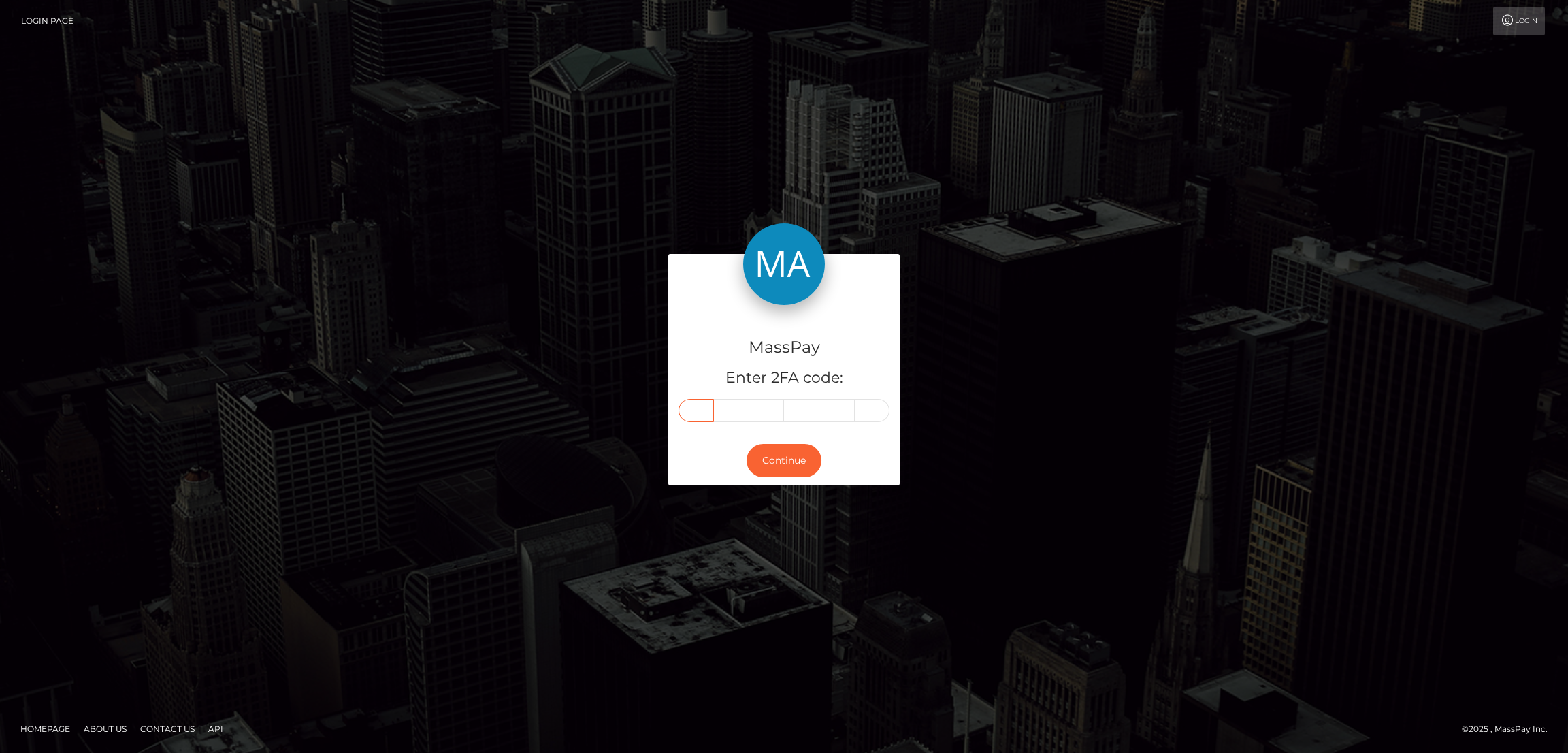
click at [703, 410] on input "text" at bounding box center [696, 410] width 36 height 23
paste input "6"
type input "6"
type input "2"
type input "3"
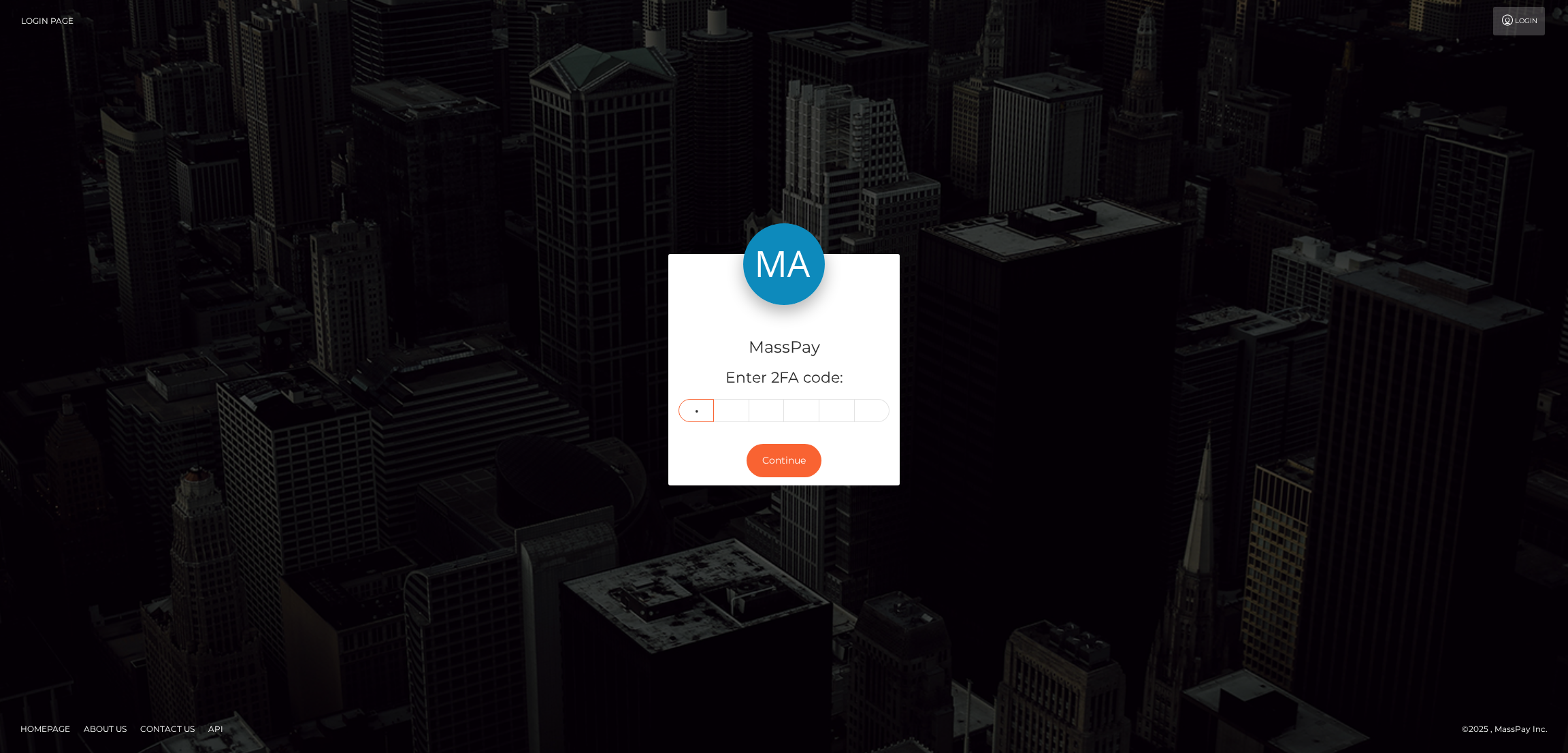
type input "4"
type input "3"
click at [777, 463] on button "Continue" at bounding box center [784, 460] width 75 height 33
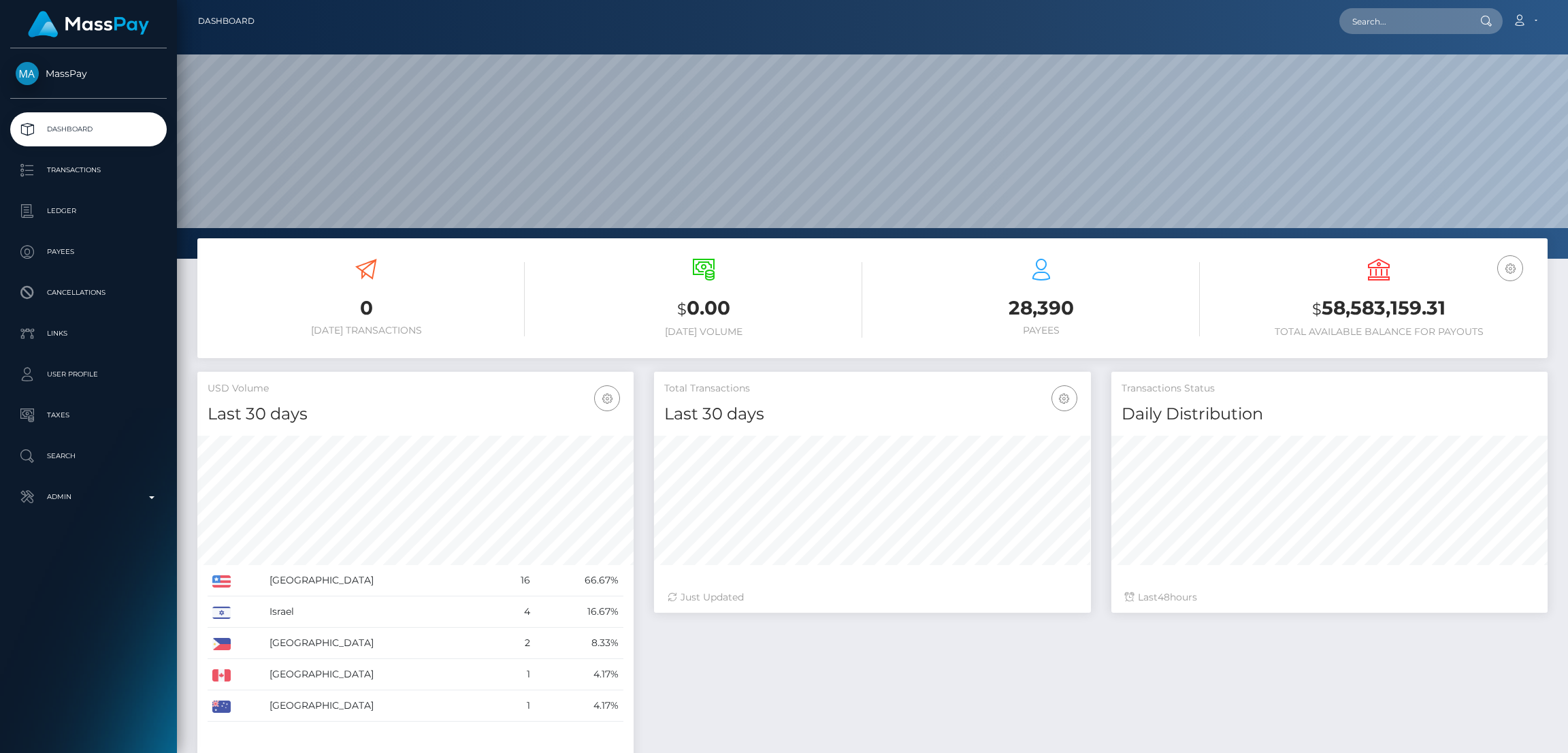
scroll to position [242, 436]
click at [1403, 28] on input "text" at bounding box center [1403, 21] width 128 height 26
paste input "info@soeren-schumann.com"
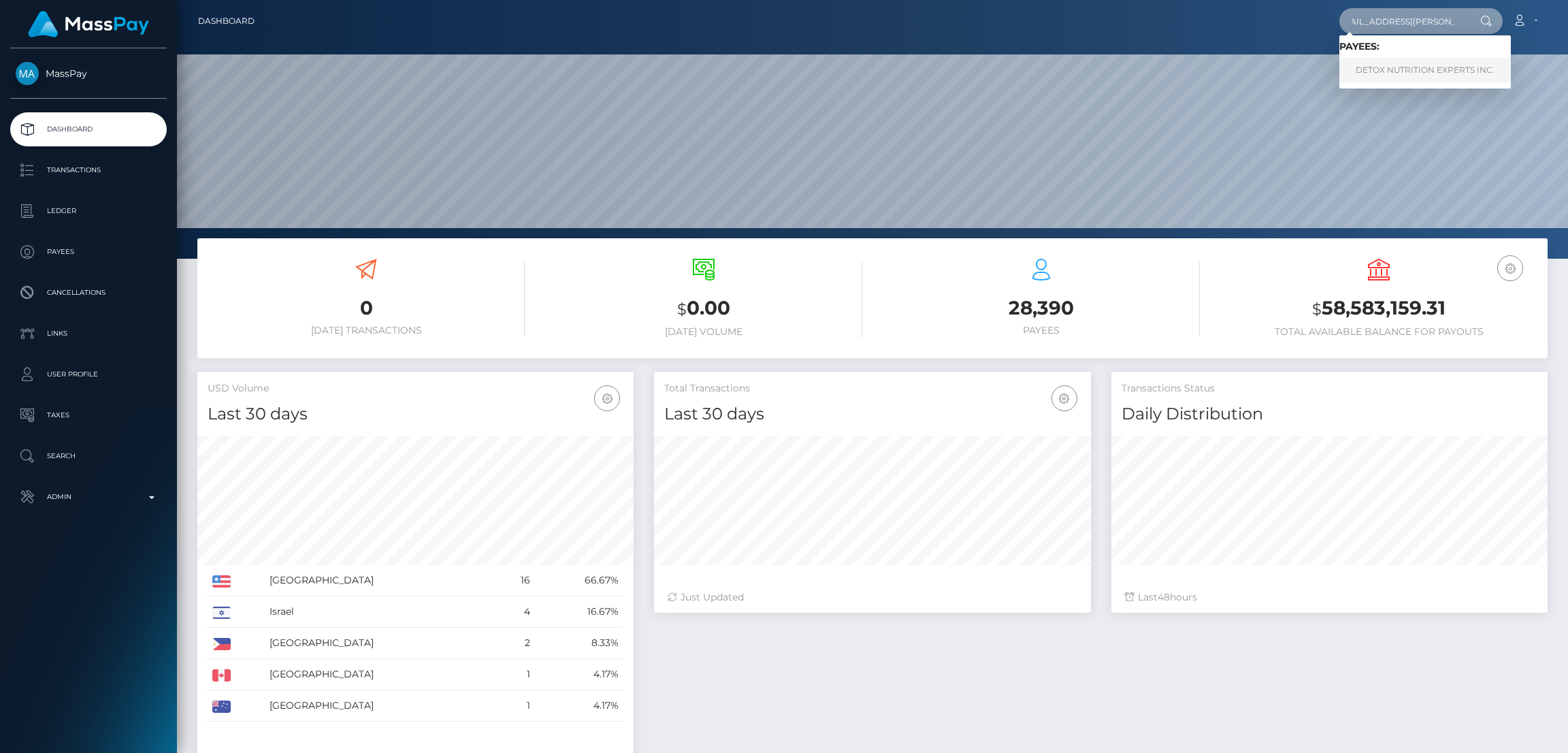
type input "info@soeren-schumann.com"
click at [1406, 69] on link "DETOX NUTRITION EXPERTS INC." at bounding box center [1425, 70] width 172 height 25
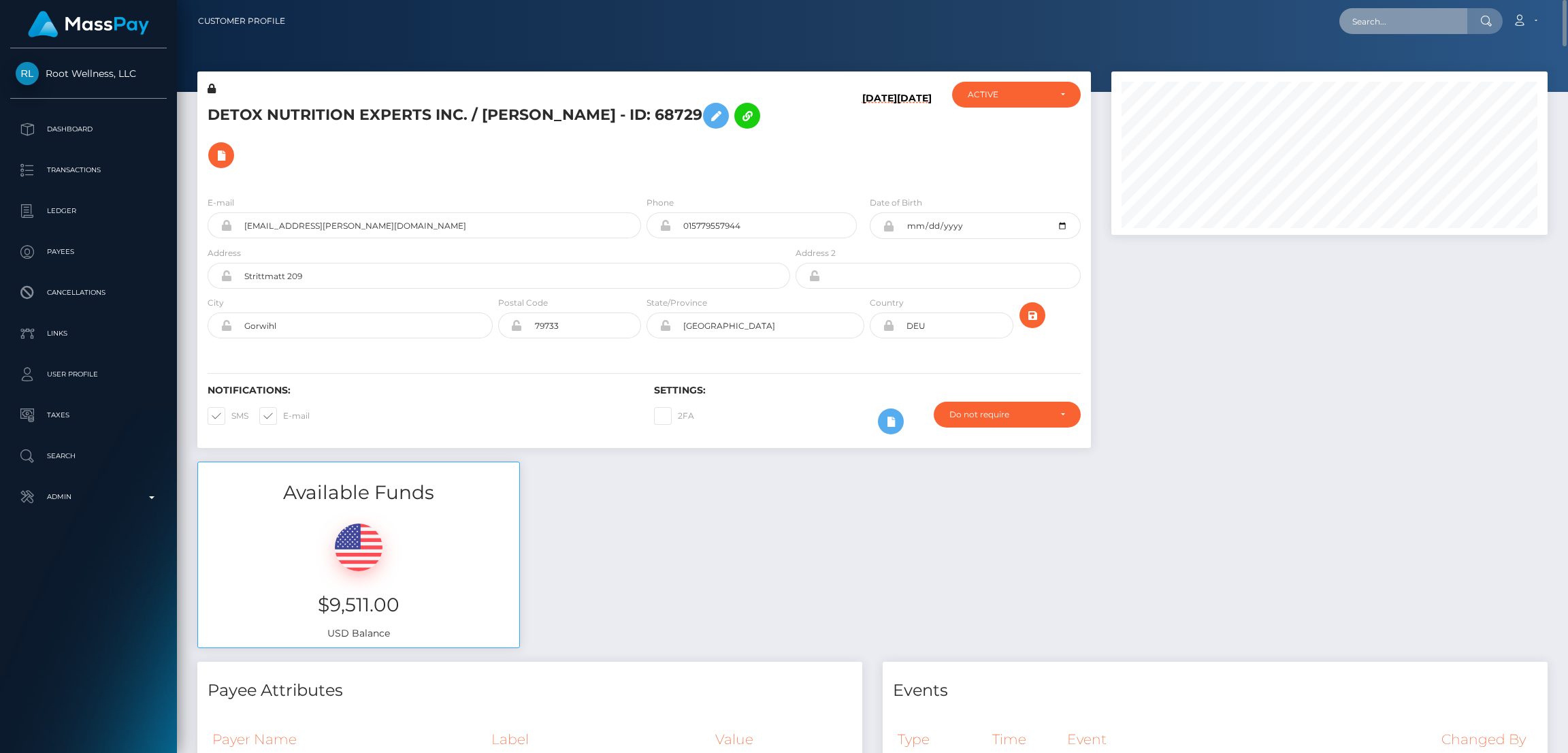
click at [1364, 16] on input "text" at bounding box center [1403, 21] width 128 height 26
paste input "dcardinal50@gmail.com"
type input "dcardinal50@gmail.com"
click at [1376, 67] on link "Deborah LEAH Cardinal" at bounding box center [1393, 70] width 109 height 25
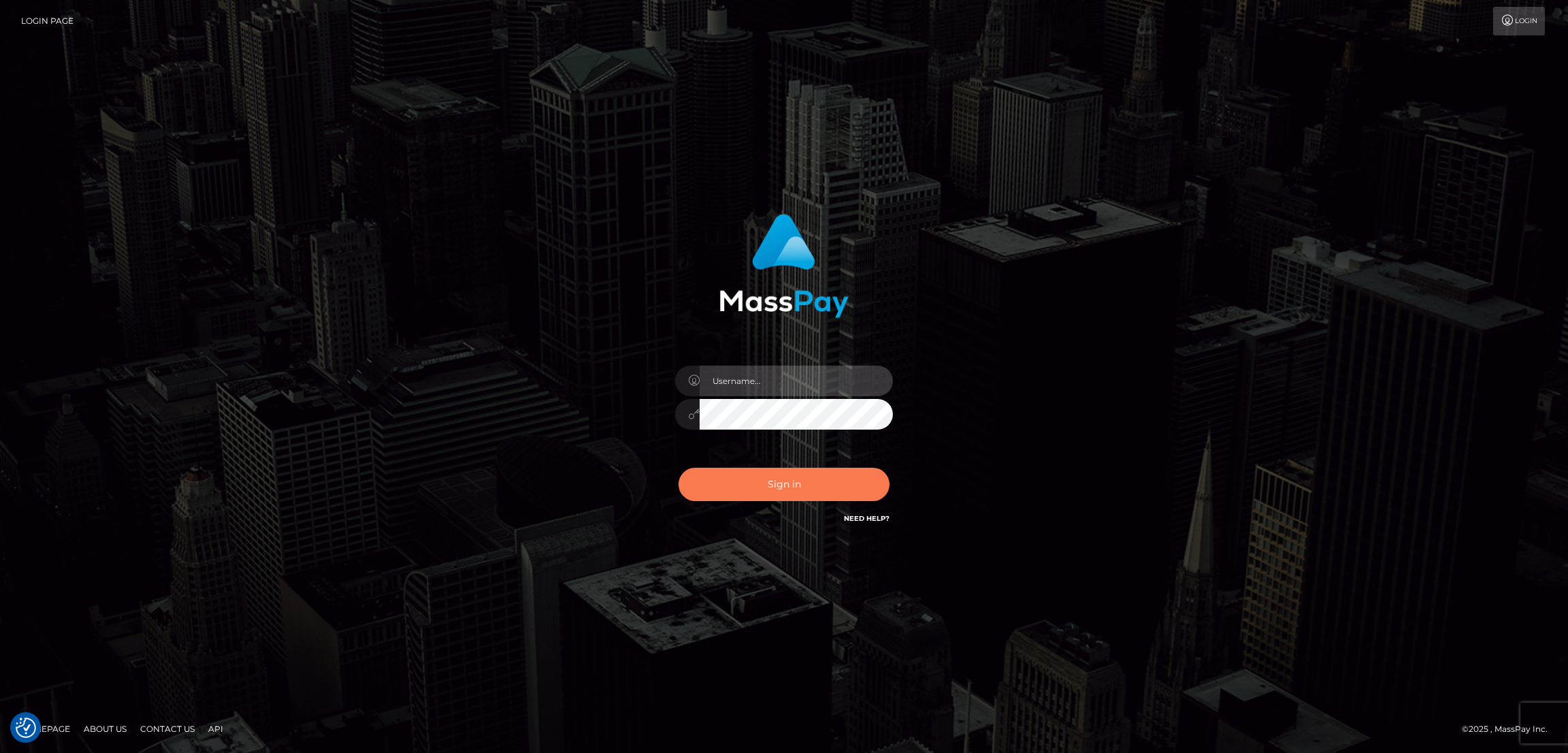
type input "by.es2"
click at [834, 495] on button "Sign in" at bounding box center [784, 484] width 211 height 33
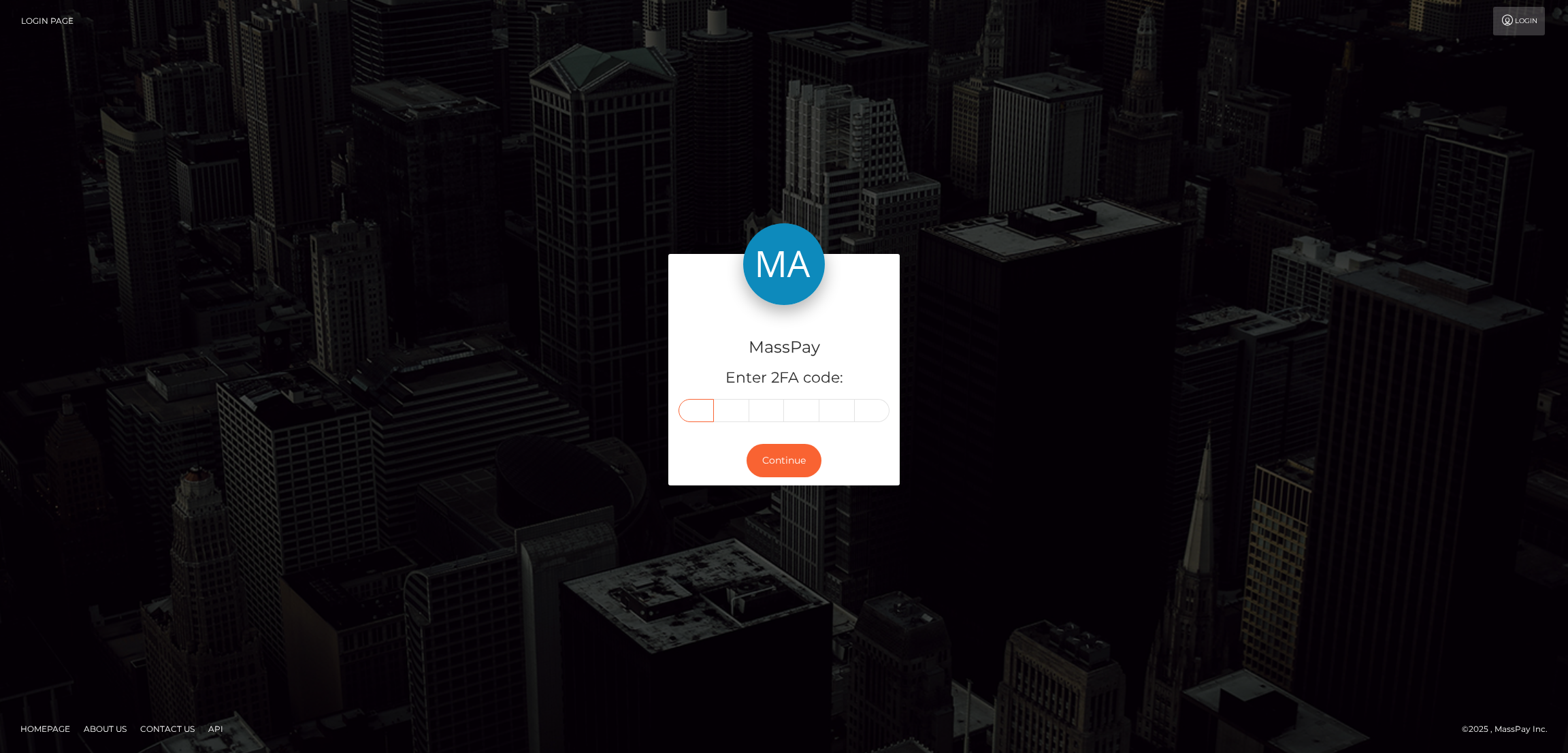
click at [697, 418] on input "text" at bounding box center [696, 410] width 36 height 23
paste input "8"
type input "8"
type input "0"
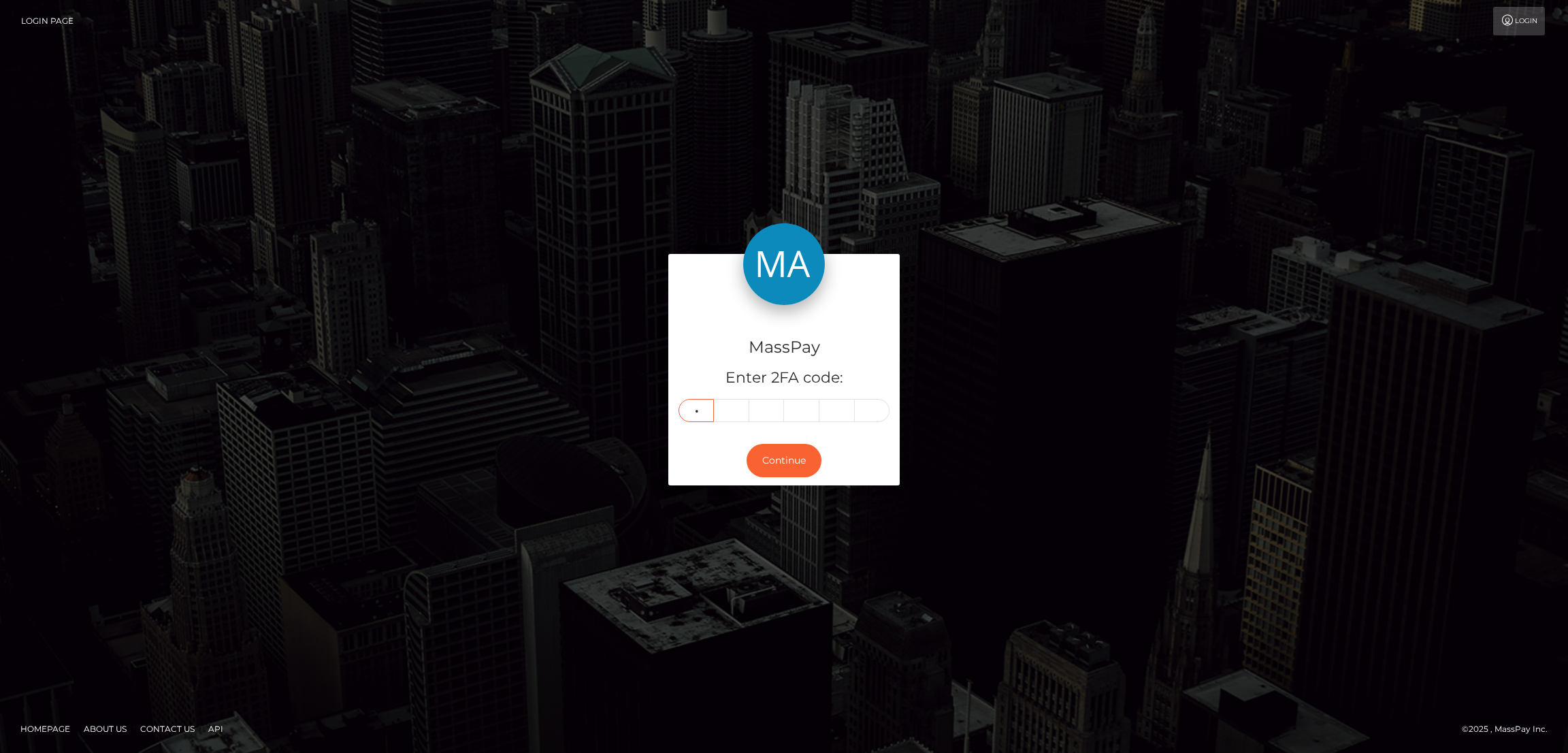
type input "2"
type input "4"
type input "8"
click at [785, 461] on button "Continue" at bounding box center [784, 460] width 75 height 33
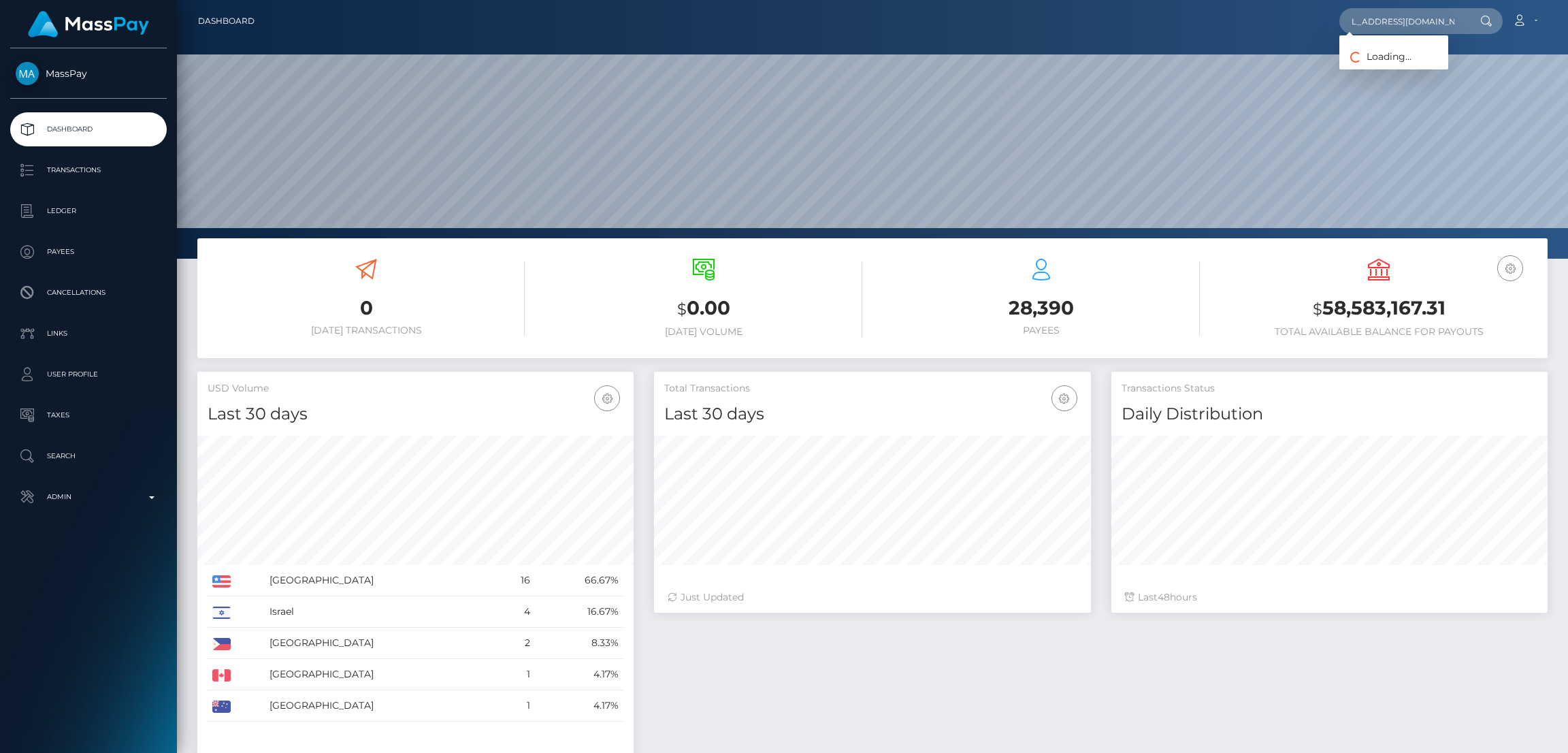
scroll to position [242, 436]
type input "smithk2160@student.elms.edu"
click at [84, 447] on p "Search" at bounding box center [88, 456] width 145 height 21
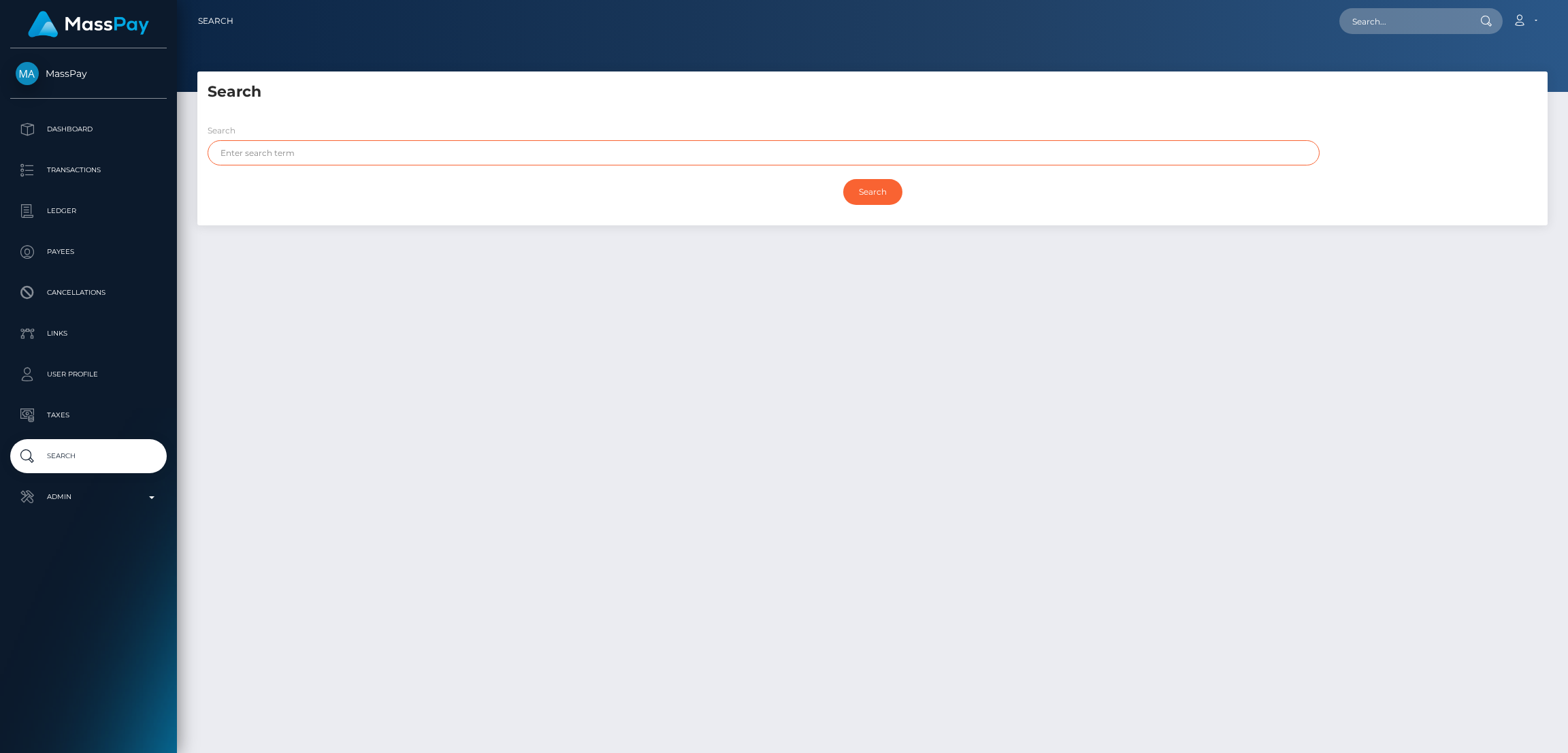
click at [502, 151] on input "text" at bounding box center [763, 152] width 1112 height 25
paste input "Kenli"
type input "Kenli"
click at [843, 179] on input "Search" at bounding box center [873, 192] width 59 height 26
click at [878, 193] on input "Search" at bounding box center [873, 192] width 59 height 26
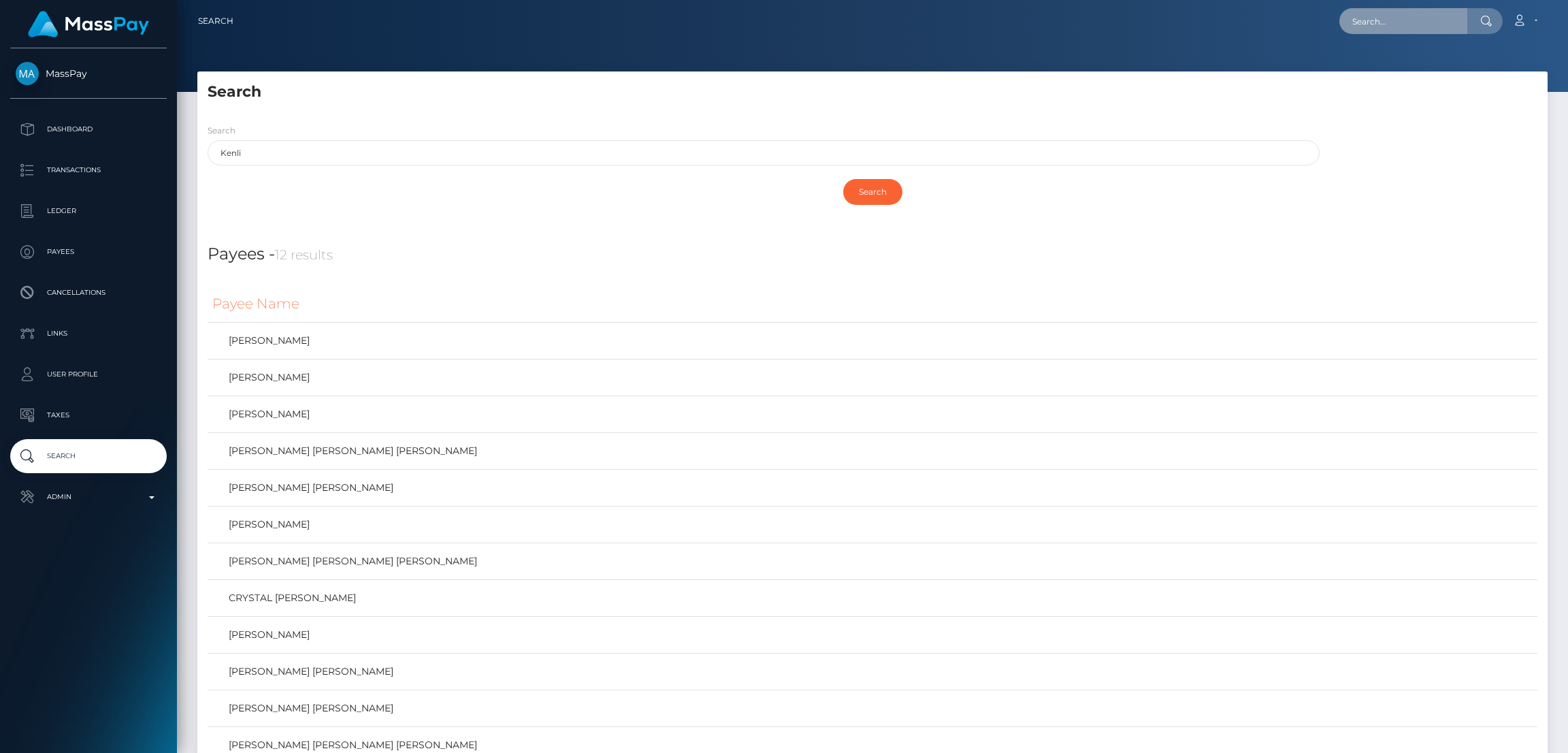
click at [1412, 20] on input "text" at bounding box center [1403, 21] width 128 height 26
paste input "chrystalstephen12.cs@gmail.com"
type input "chrystalstephen12.cs@gmail.com"
click at [1434, 71] on link "Chrystal Hewitt-Stephen" at bounding box center [1393, 70] width 109 height 25
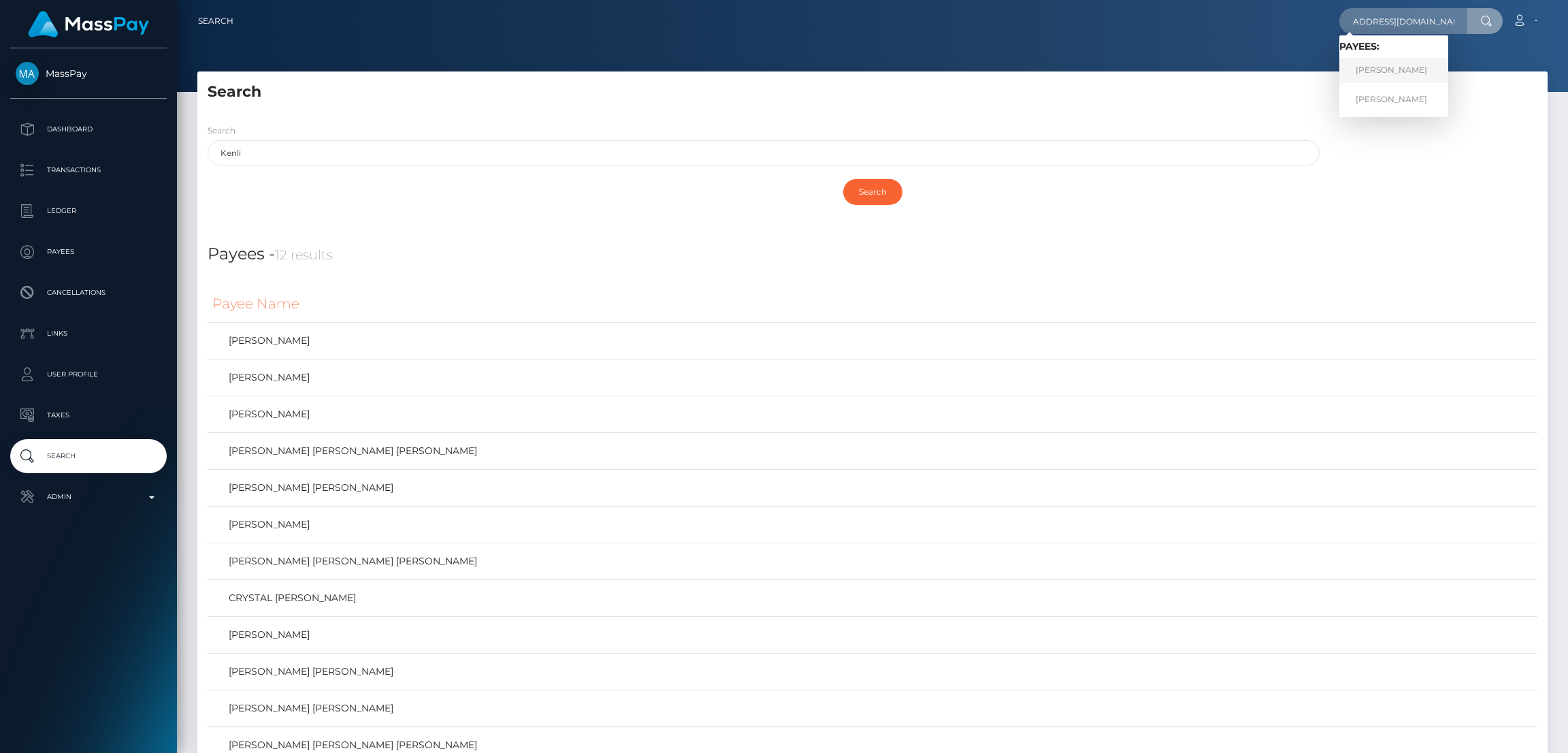
scroll to position [0, 0]
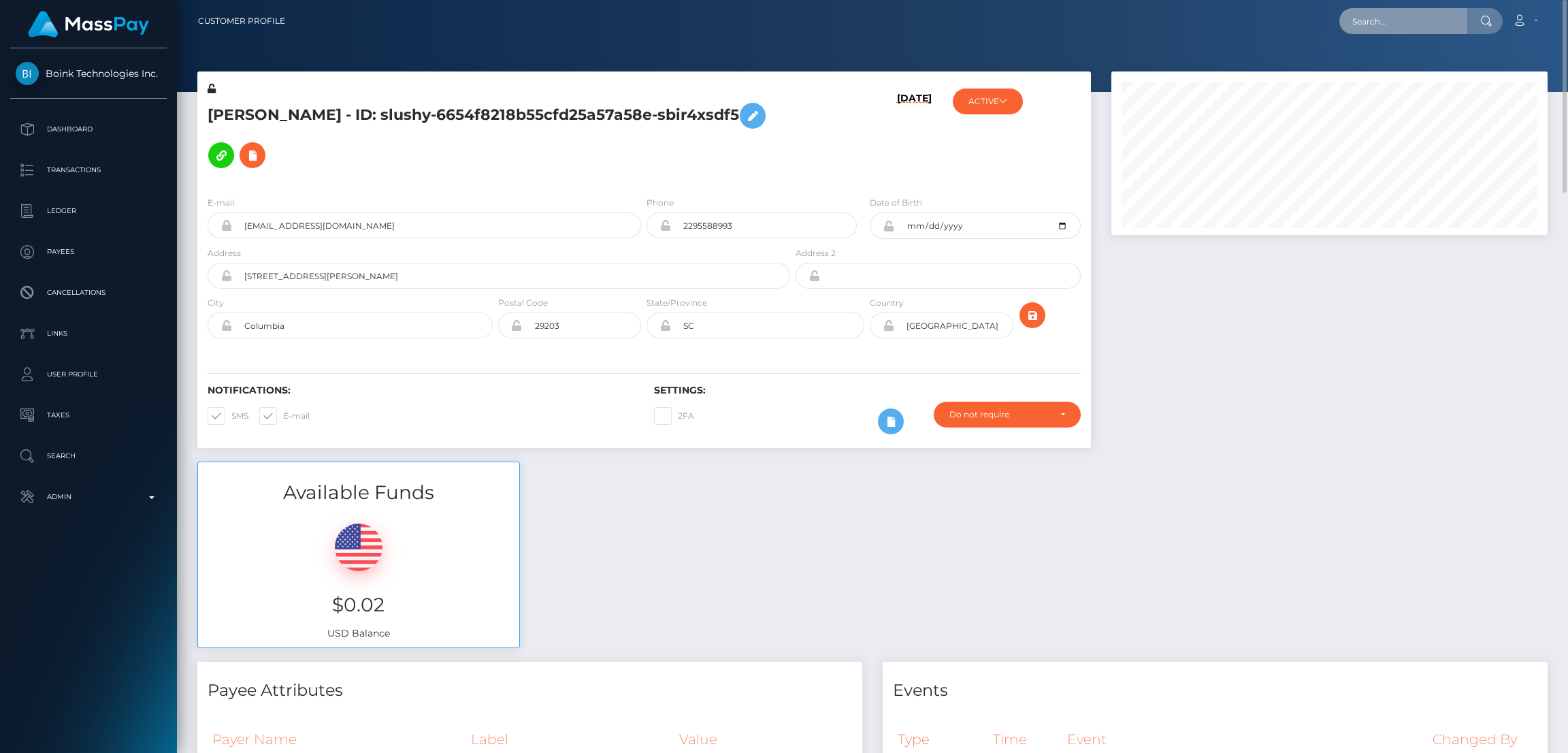
click at [1358, 22] on input "text" at bounding box center [1403, 21] width 128 height 26
paste input "abyssd@icloud.com"
type input "abyssd@icloud.com"
click at [1383, 66] on link "Jeremy Loatman" at bounding box center [1393, 70] width 109 height 25
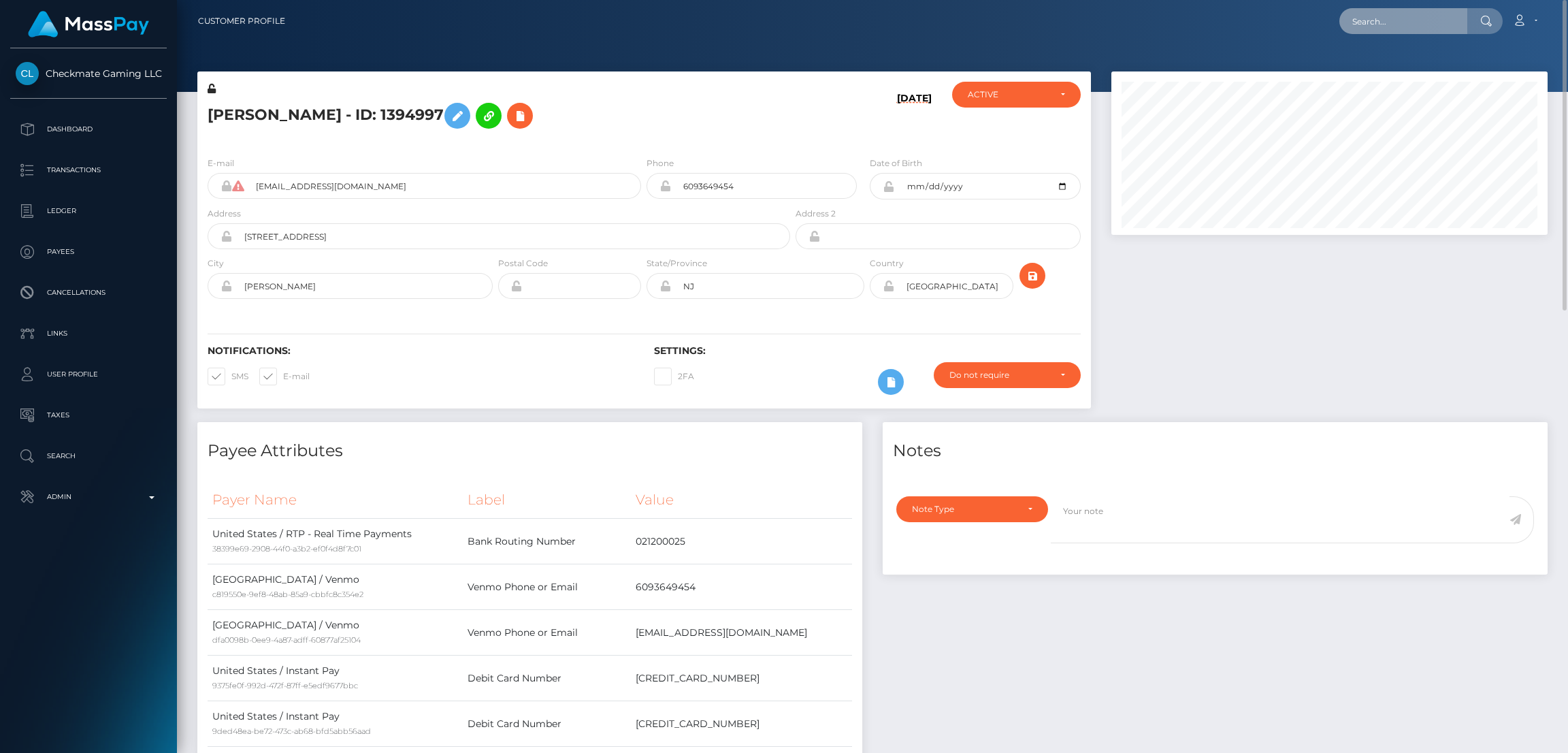
click at [1391, 14] on input "text" at bounding box center [1403, 21] width 128 height 26
paste input "[EMAIL_ADDRESS][DOMAIN_NAME]"
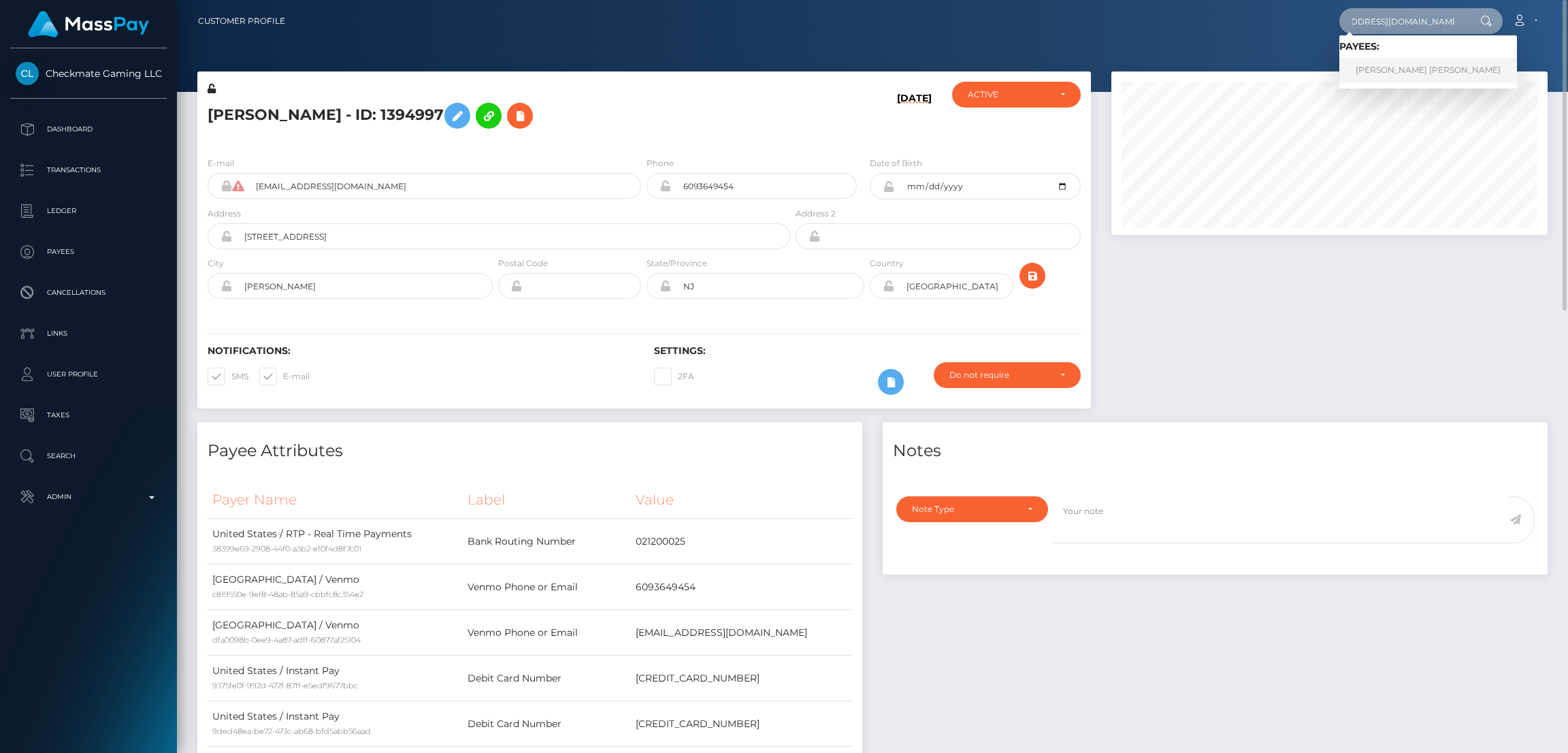
type input "[EMAIL_ADDRESS][DOMAIN_NAME]"
click at [1393, 67] on link "SHAMOYA MONIQUE ABIGAIL HUTCHINSON" at bounding box center [1428, 70] width 177 height 25
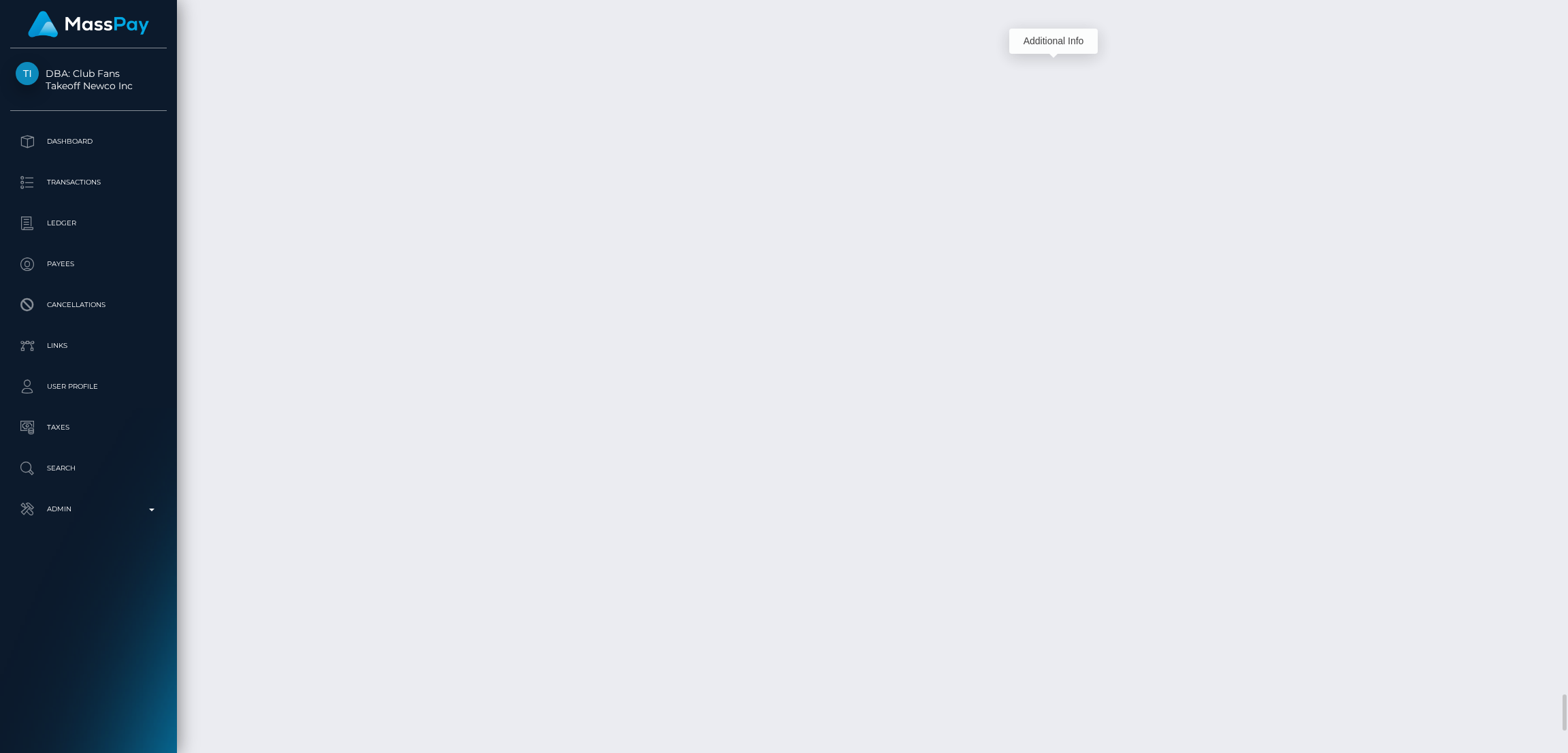
scroll to position [162, 436]
click at [1051, 46] on div "Additional Info" at bounding box center [1054, 41] width 88 height 25
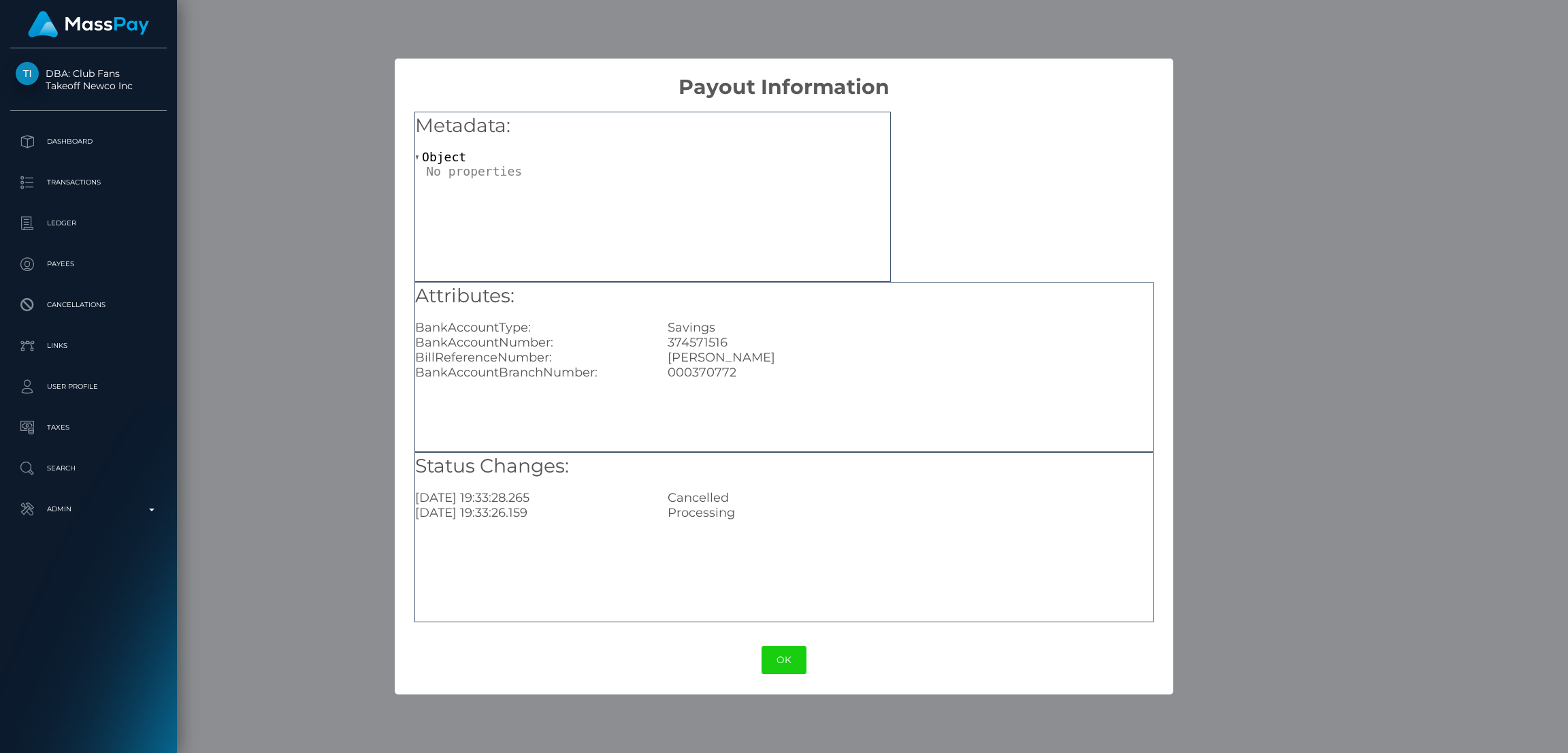
click at [685, 341] on div "374571516" at bounding box center [910, 342] width 505 height 15
copy div "374571516"
click at [785, 655] on button "OK" at bounding box center [784, 660] width 45 height 28
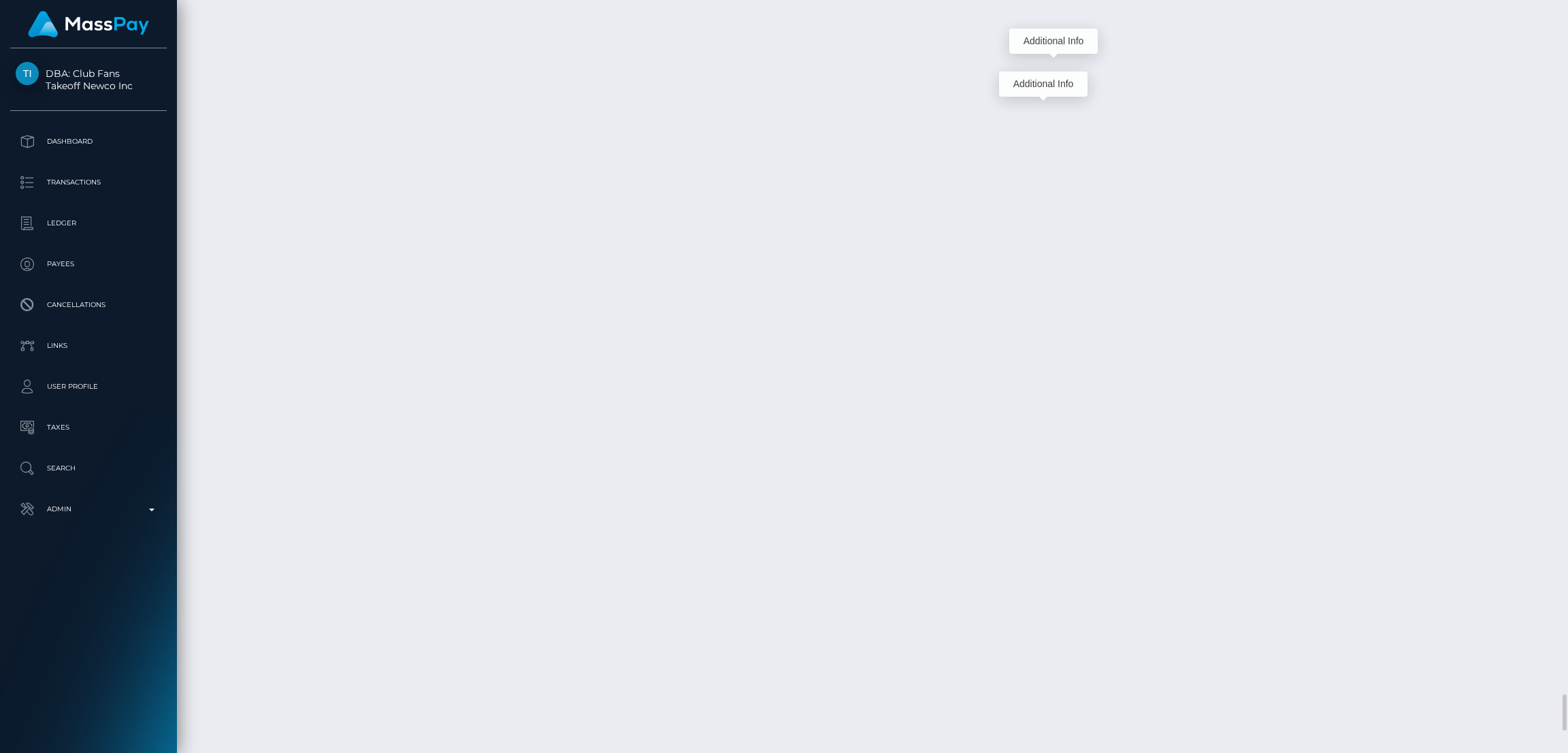
click at [1043, 81] on div "Additional Info" at bounding box center [1043, 83] width 88 height 25
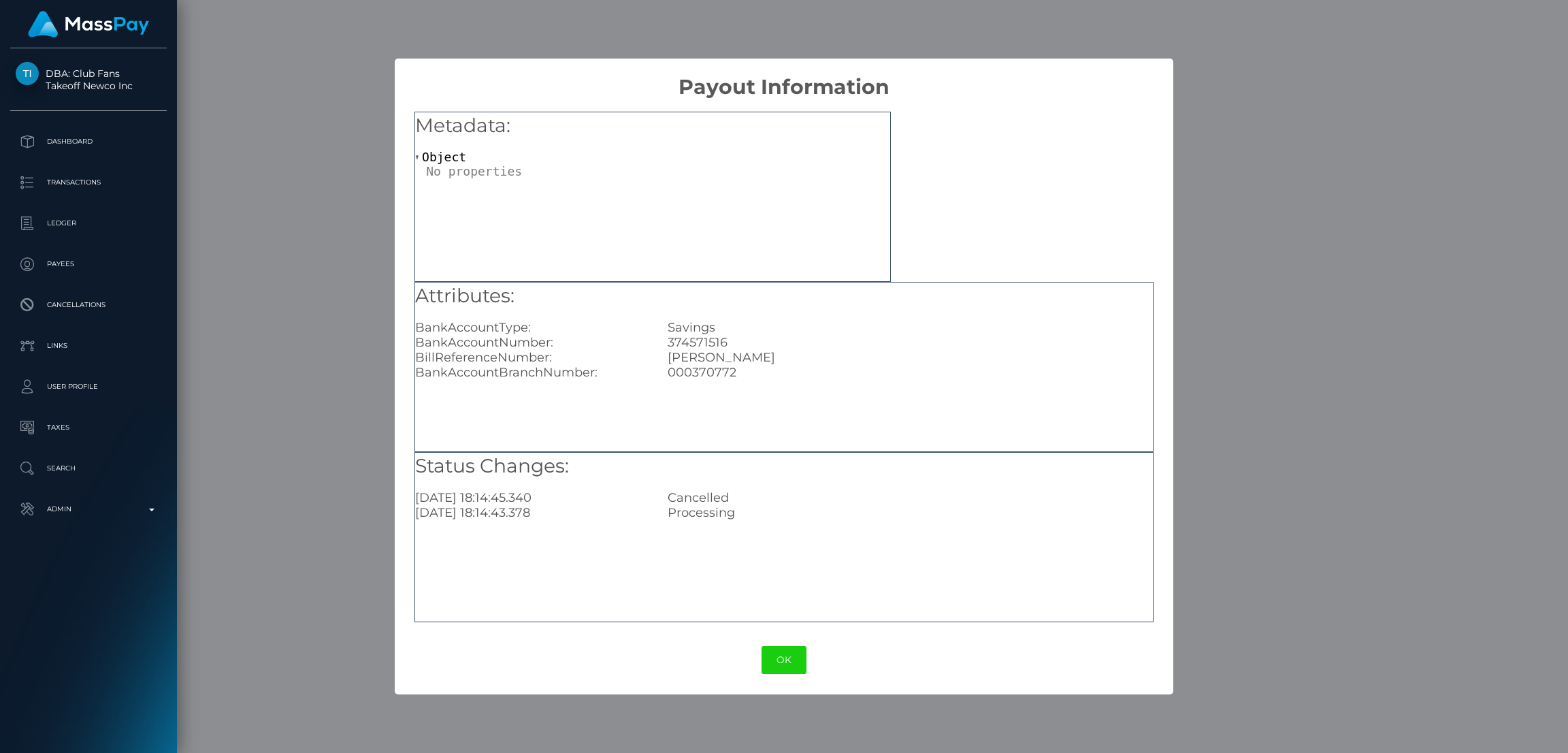
click at [1228, 129] on div "× Payout Information Metadata: Object Attributes: BankAccountType: Savings Bank…" at bounding box center [784, 376] width 1568 height 753
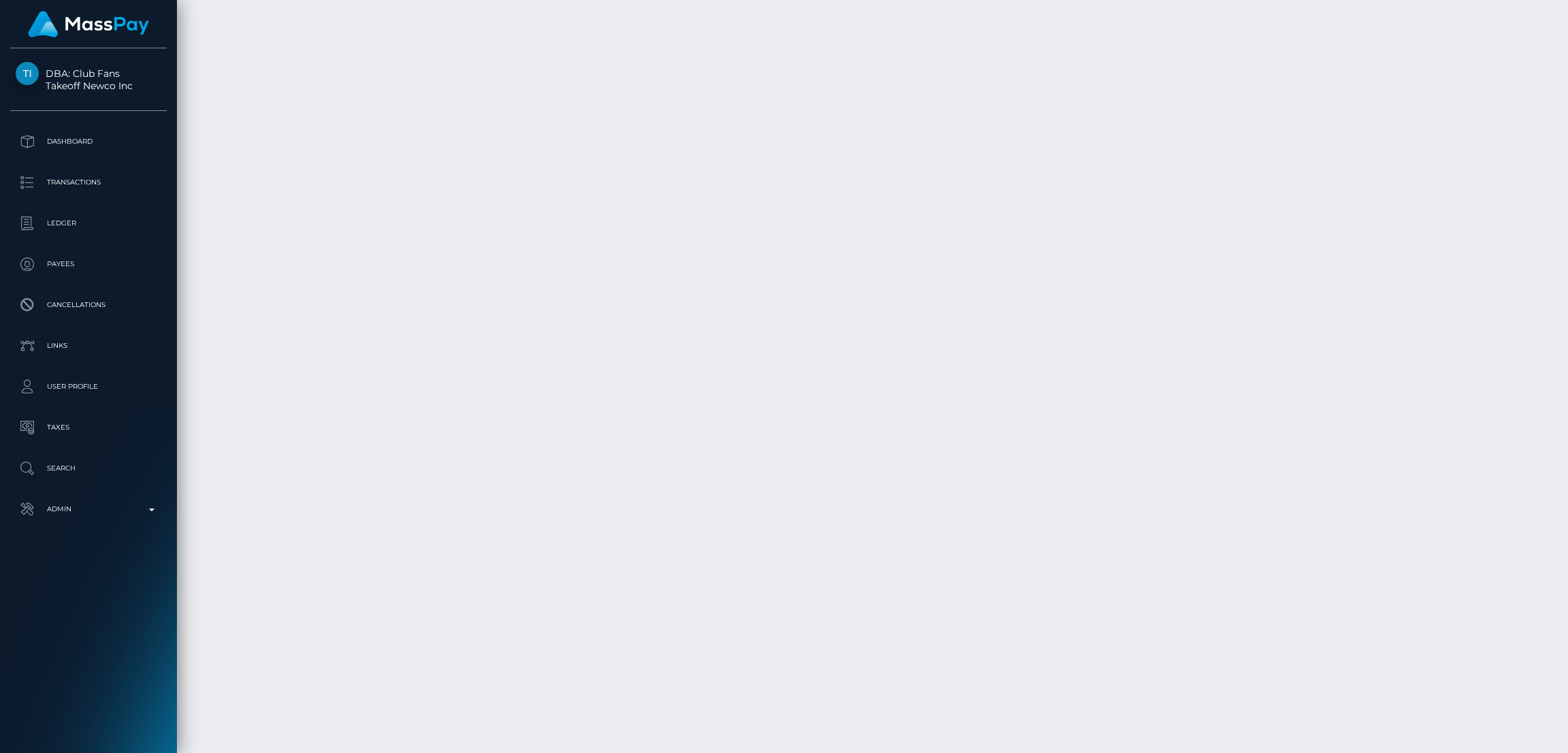
click at [1044, 69] on div "Additional Info" at bounding box center [1043, 85] width 88 height 34
click at [1051, 47] on div "Additional Info" at bounding box center [1054, 41] width 88 height 25
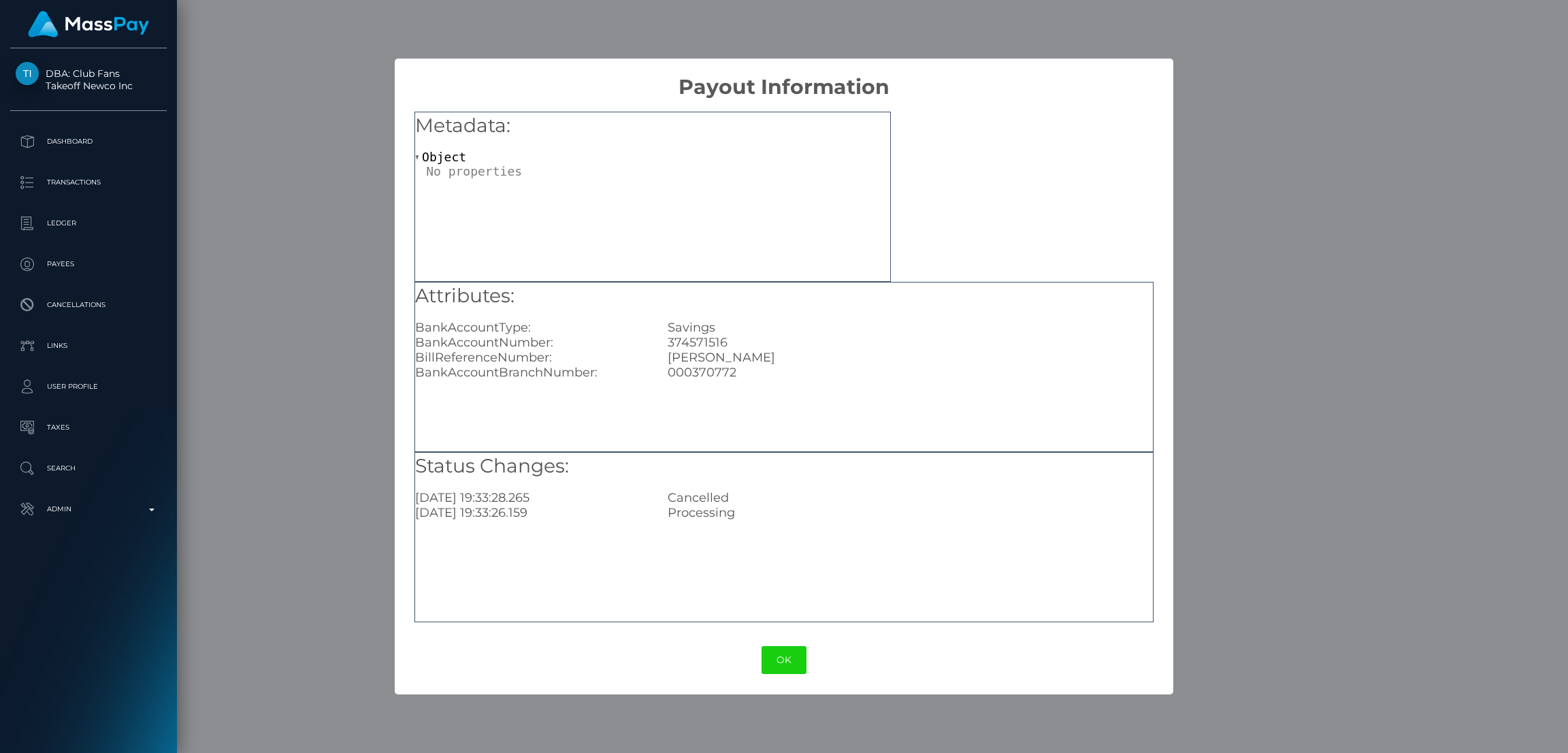
click at [1483, 249] on div "× Payout Information Metadata: Object Attributes: BankAccountType: Savings Bank…" at bounding box center [784, 376] width 1568 height 753
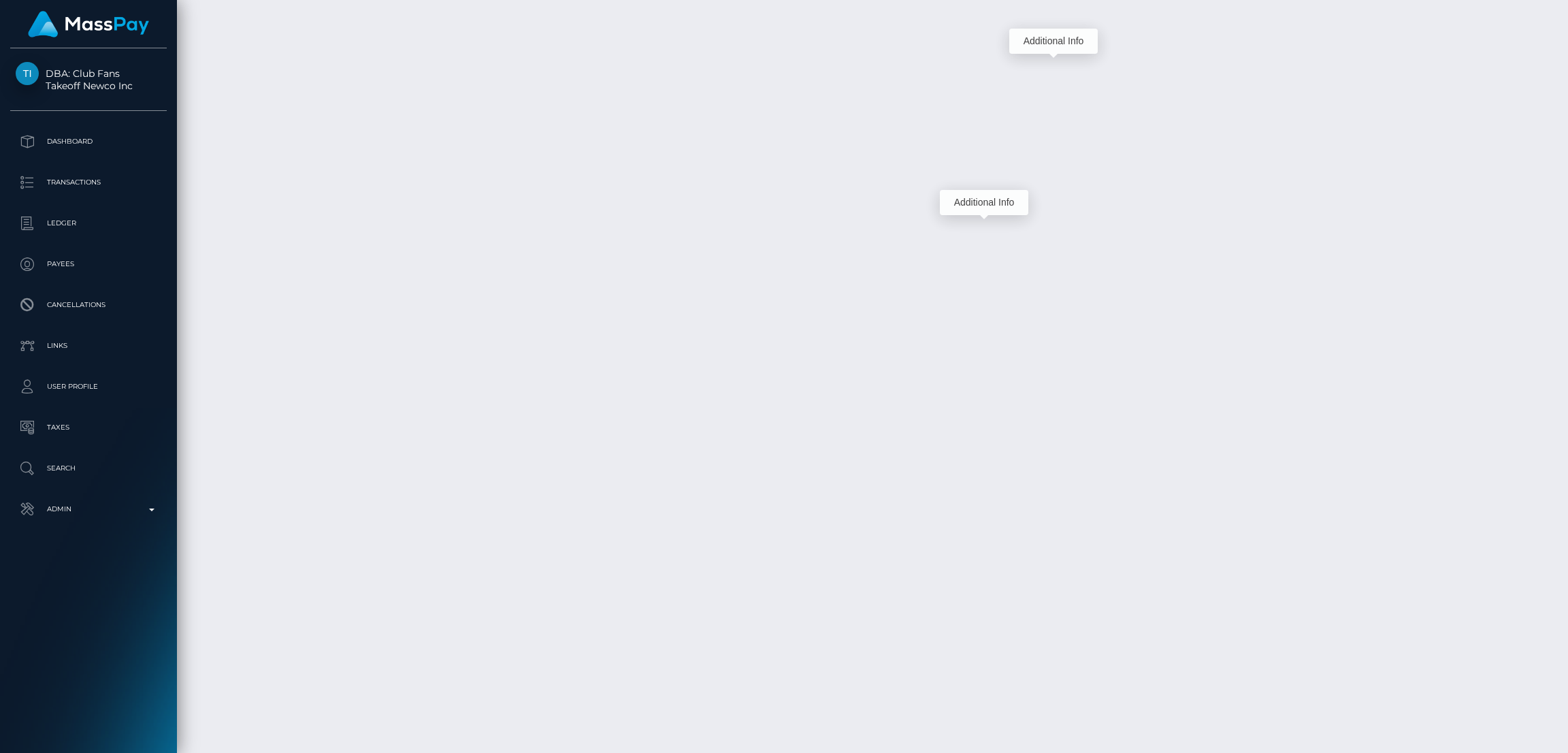
drag, startPoint x: 985, startPoint y: 229, endPoint x: 986, endPoint y: 202, distance: 27.0
click at [986, 201] on div "Additional Info" at bounding box center [984, 202] width 88 height 25
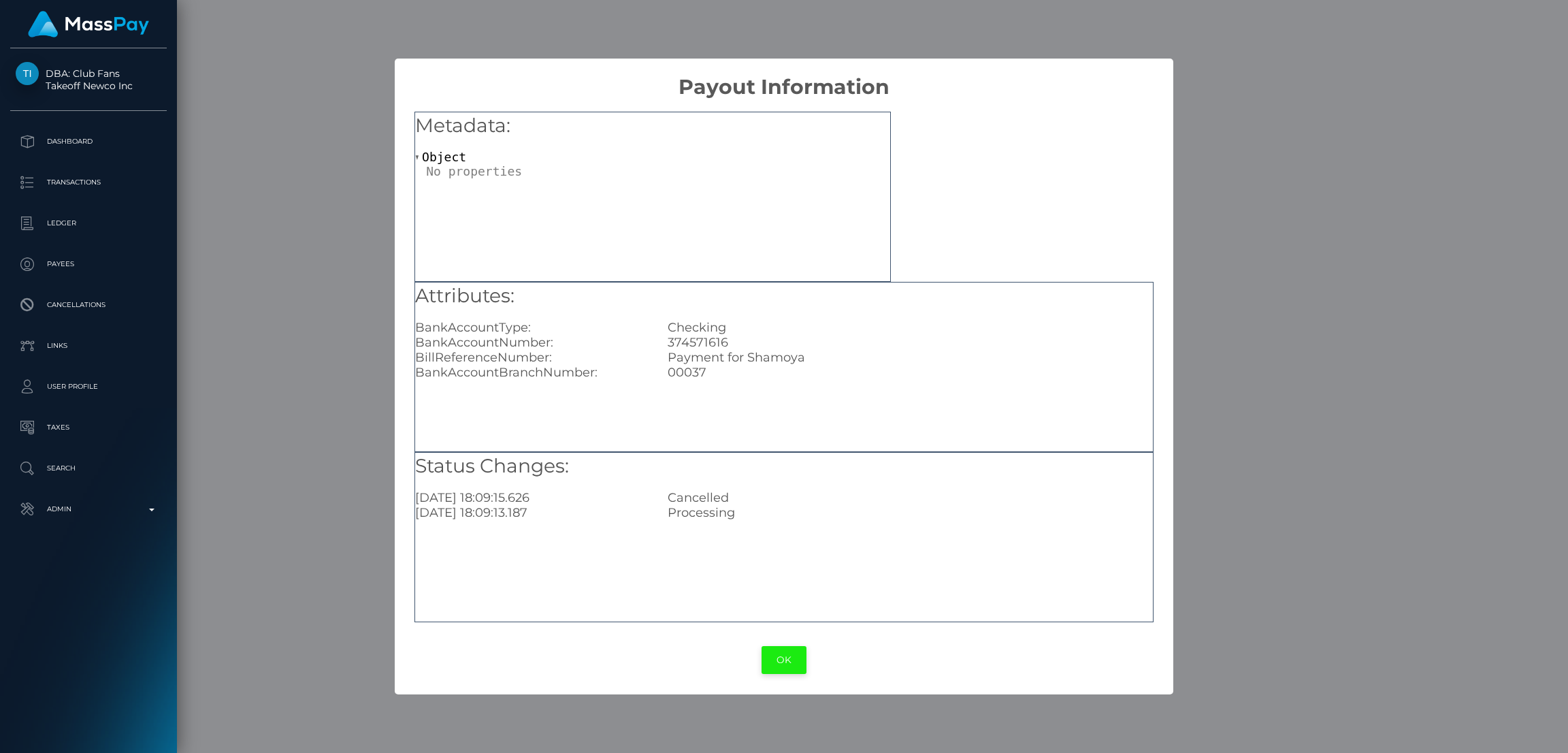
click at [782, 657] on button "OK" at bounding box center [784, 660] width 45 height 28
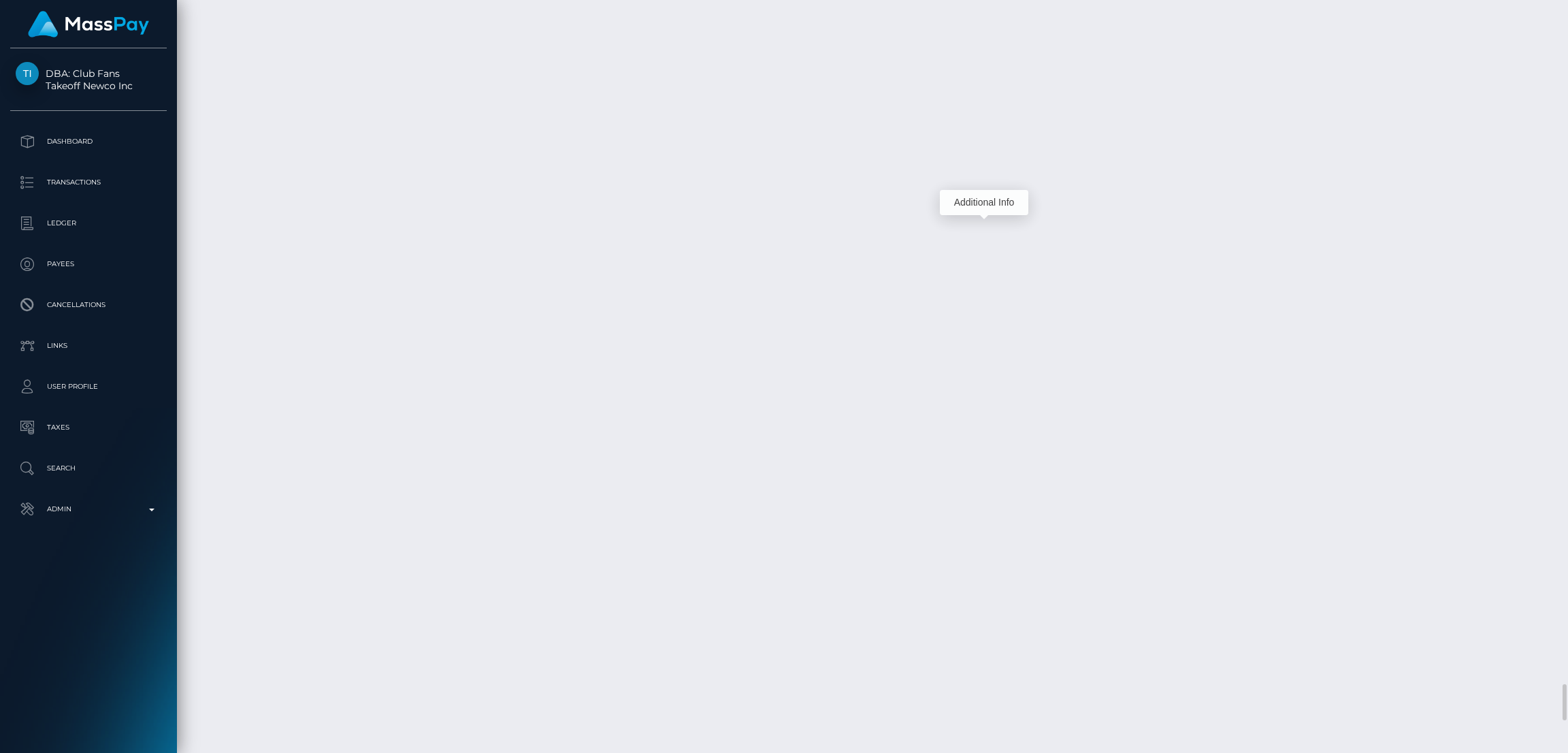
scroll to position [13578, 0]
